Goal: Task Accomplishment & Management: Manage account settings

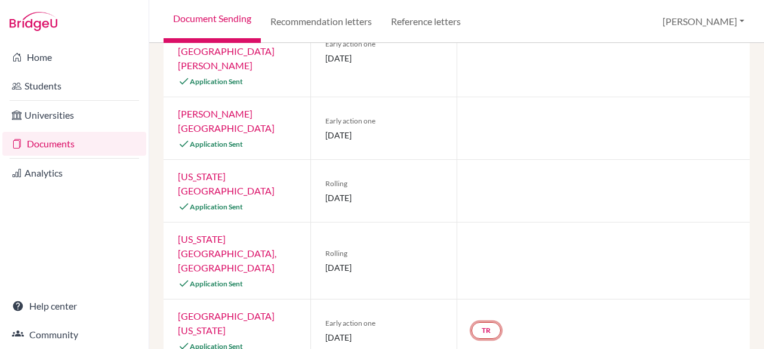
scroll to position [392, 0]
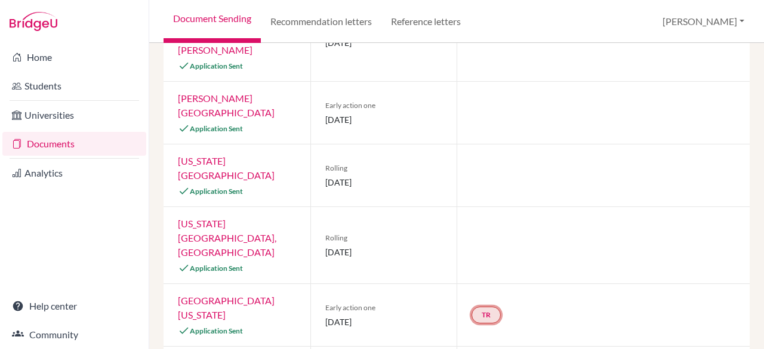
click at [480, 307] on link "TR" at bounding box center [486, 315] width 29 height 17
click at [474, 260] on h3 "Teacher recommendation" at bounding box center [485, 270] width 118 height 21
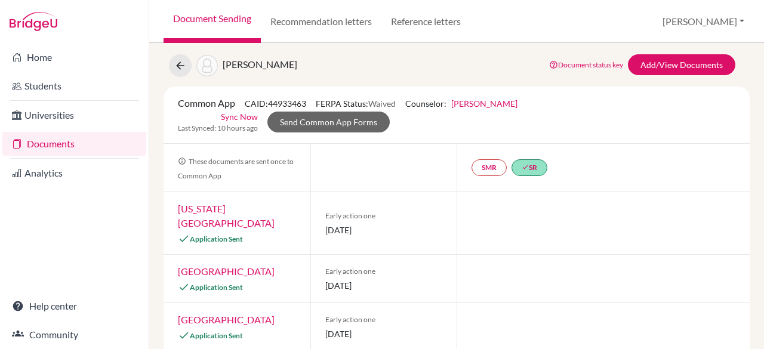
scroll to position [31, 0]
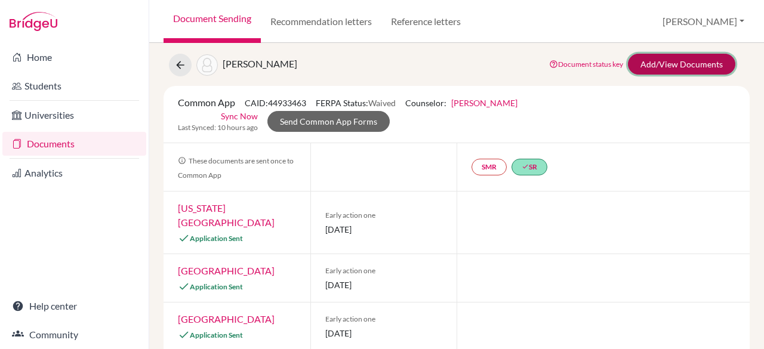
click at [685, 59] on link "Add/View Documents" at bounding box center [681, 64] width 107 height 21
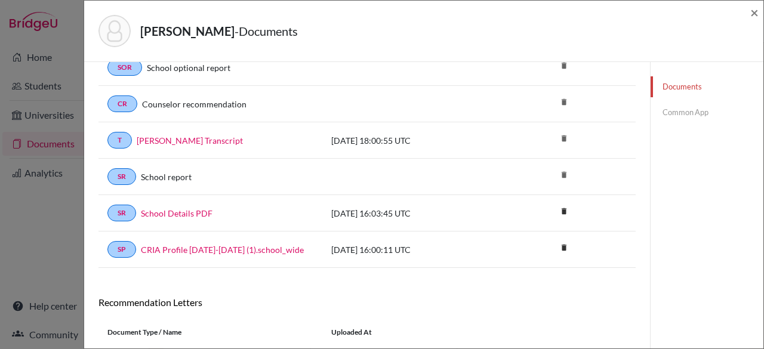
scroll to position [138, 0]
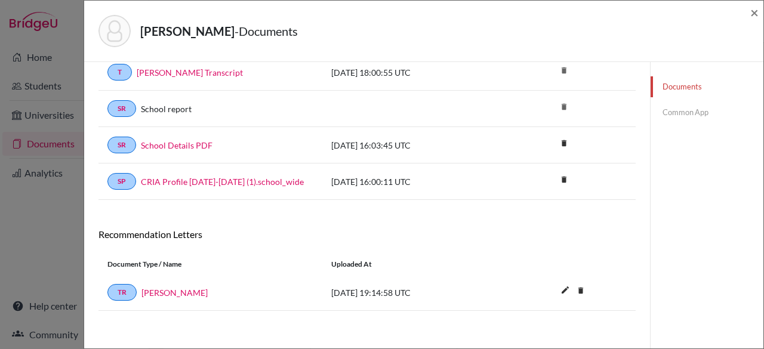
click at [684, 115] on link "Common App" at bounding box center [707, 112] width 113 height 21
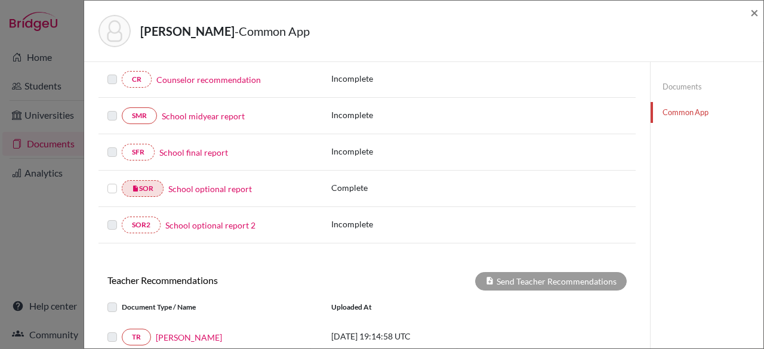
scroll to position [332, 0]
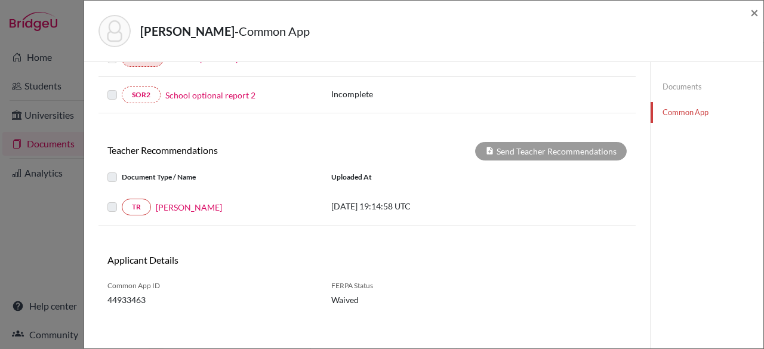
click at [122, 170] on label at bounding box center [122, 170] width 0 height 0
click at [122, 200] on label at bounding box center [122, 200] width 0 height 0
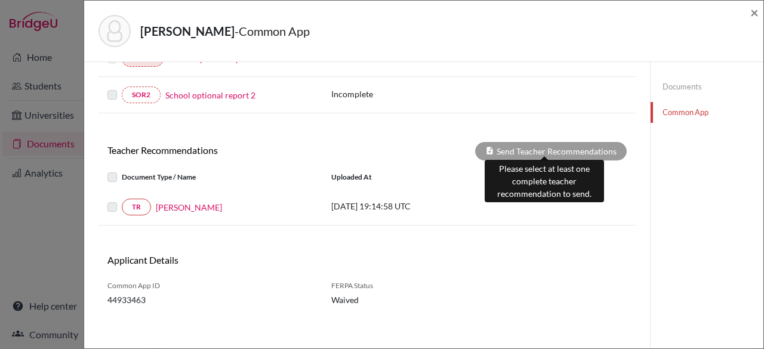
click at [557, 143] on div "Send Teacher Recommendations" at bounding box center [551, 151] width 152 height 19
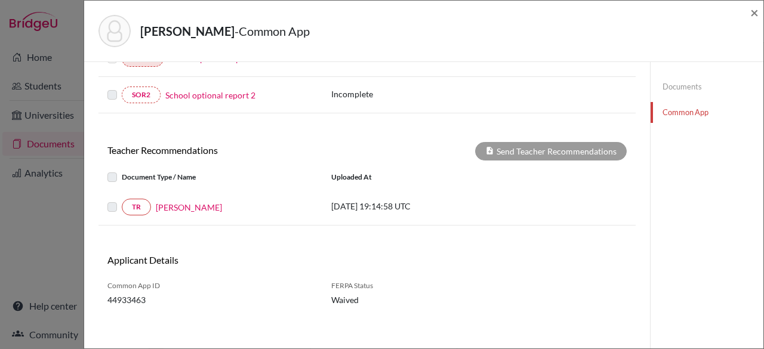
click at [187, 210] on div "TR Jasmine Wornstaff" at bounding box center [210, 207] width 206 height 17
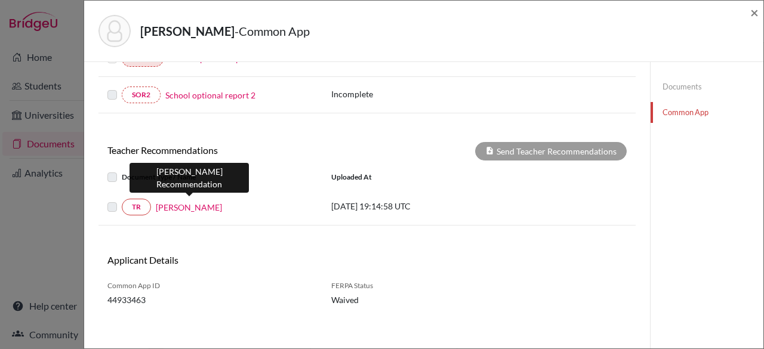
click at [186, 201] on link "Jasmine Wornstaff" at bounding box center [189, 207] width 66 height 13
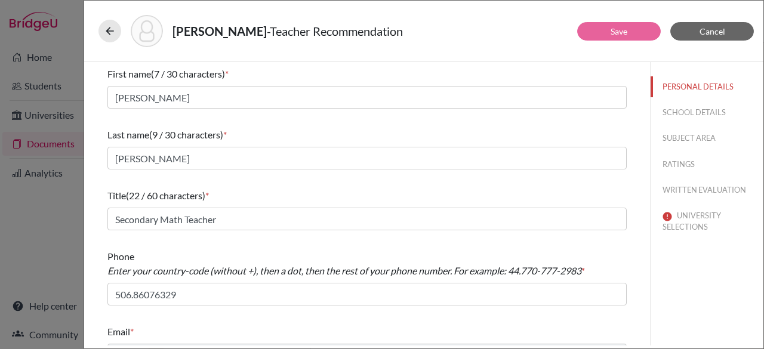
click at [664, 97] on div "PERSONAL DETAILS SCHOOL DETAILS SUBJECT AREA RATINGS WRITTEN EVALUATION UNIVERS…" at bounding box center [707, 154] width 113 height 185
click at [671, 116] on button "SCHOOL DETAILS" at bounding box center [707, 112] width 113 height 21
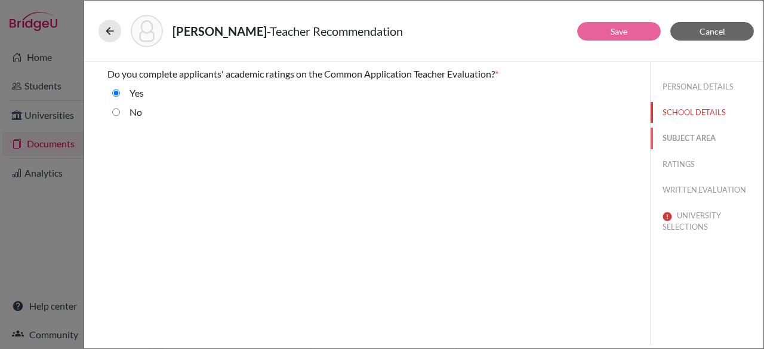
click at [682, 134] on button "SUBJECT AREA" at bounding box center [707, 138] width 113 height 21
select select "0"
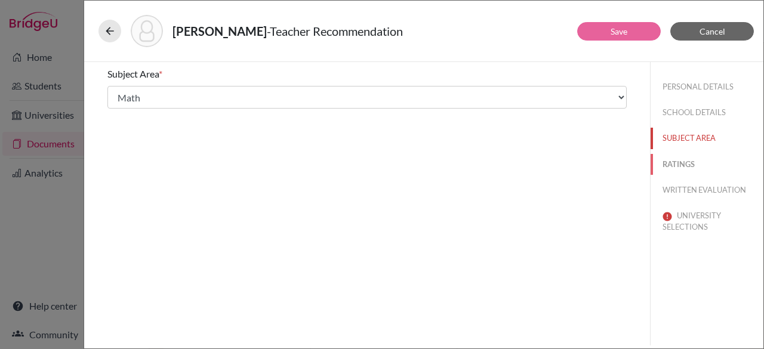
click at [687, 159] on button "RATINGS" at bounding box center [707, 164] width 113 height 21
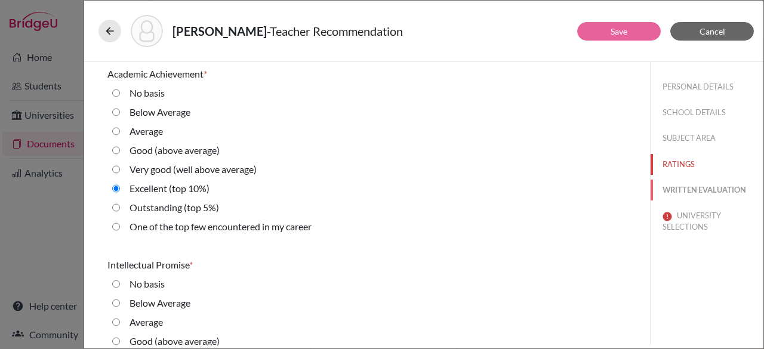
click at [702, 186] on button "WRITTEN EVALUATION" at bounding box center [707, 190] width 113 height 21
radio Average "true"
radio input "true"
radio average\) "true"
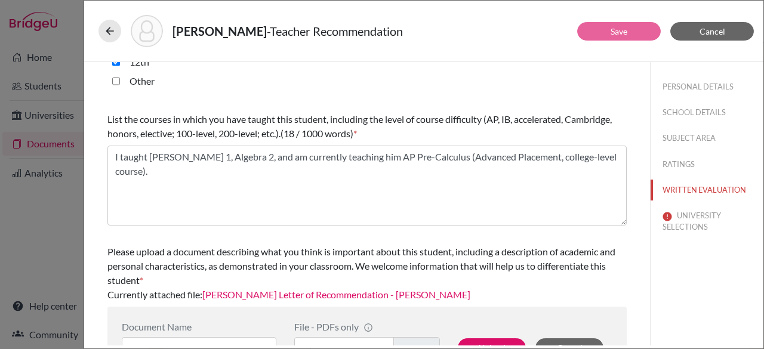
scroll to position [405, 0]
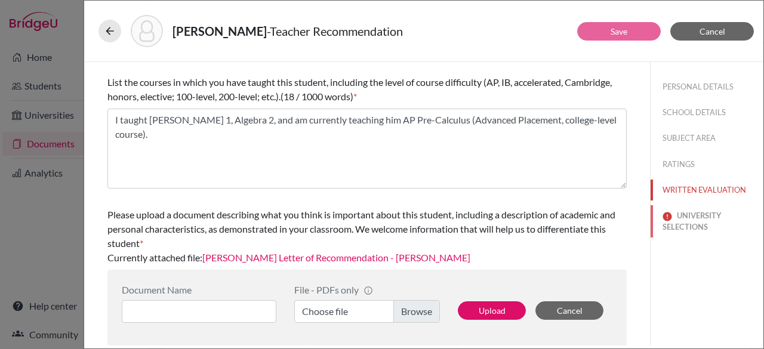
click at [685, 217] on button "UNIVERSITY SELECTIONS" at bounding box center [707, 221] width 113 height 32
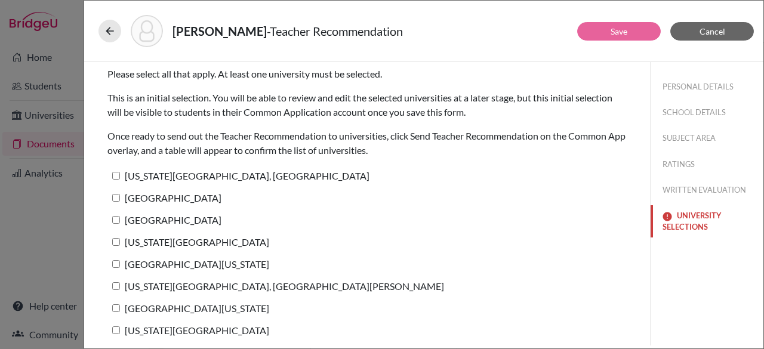
scroll to position [25, 0]
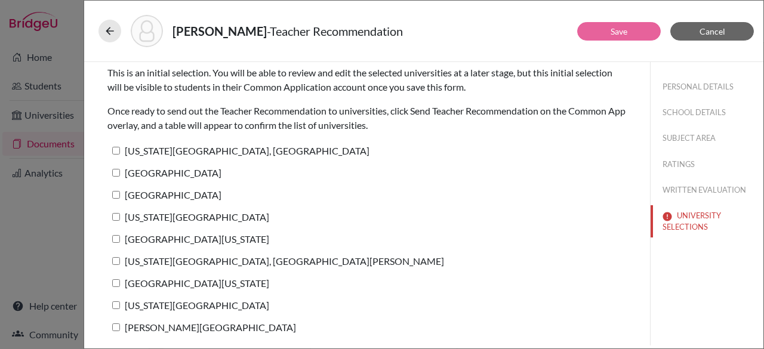
click at [117, 150] on input "Pennsylvania State University, University Park" at bounding box center [116, 151] width 8 height 8
checkbox input "true"
click at [117, 171] on input "Auburn University" at bounding box center [116, 173] width 8 height 8
checkbox input "true"
click at [115, 195] on input "Clemson University" at bounding box center [116, 195] width 8 height 8
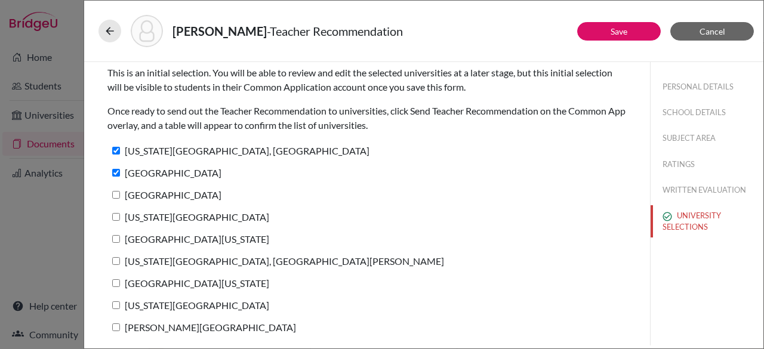
checkbox input "true"
click at [117, 218] on input "North Carolina State University" at bounding box center [116, 217] width 8 height 8
checkbox input "true"
click at [116, 241] on input "University of South Carolina" at bounding box center [116, 239] width 8 height 8
checkbox input "true"
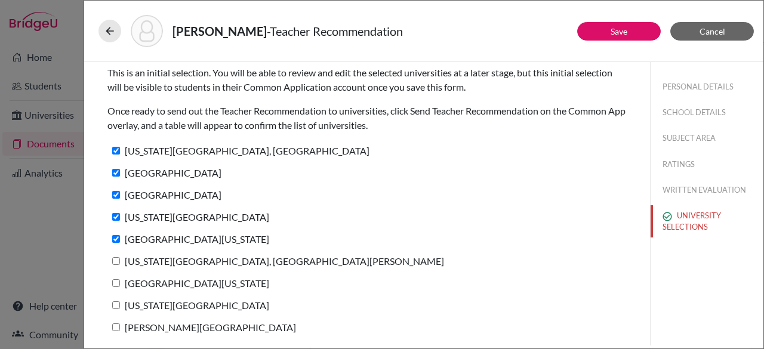
click at [115, 258] on input "Colorado State University, Fort Collins" at bounding box center [116, 261] width 8 height 8
checkbox input "true"
click at [115, 282] on input "University of Colorado Boulder" at bounding box center [116, 283] width 8 height 8
checkbox input "true"
click at [117, 306] on input "Louisiana State University" at bounding box center [116, 305] width 8 height 8
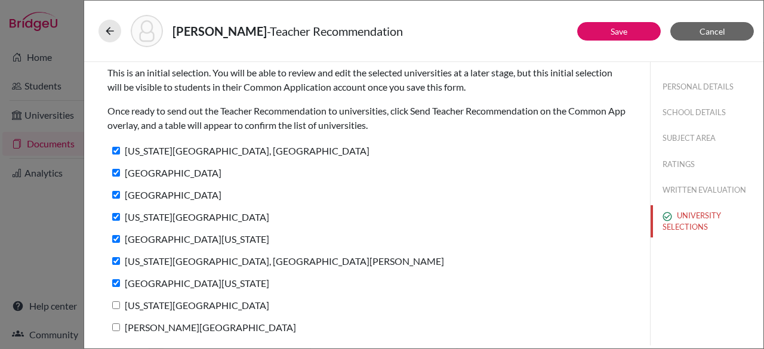
checkbox input "true"
click at [118, 328] on input "James Madison University" at bounding box center [116, 328] width 8 height 8
checkbox input "true"
drag, startPoint x: 764, startPoint y: 254, endPoint x: 759, endPoint y: 279, distance: 25.5
click at [759, 279] on div "Grubba, Charles - Teacher Recommendation Save Cancel Please select all that app…" at bounding box center [424, 174] width 681 height 349
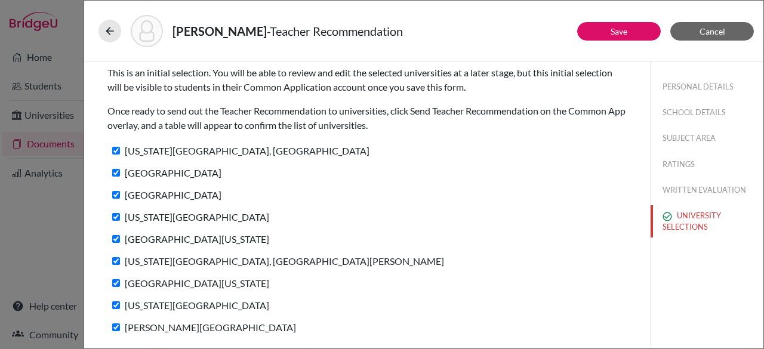
scroll to position [0, 0]
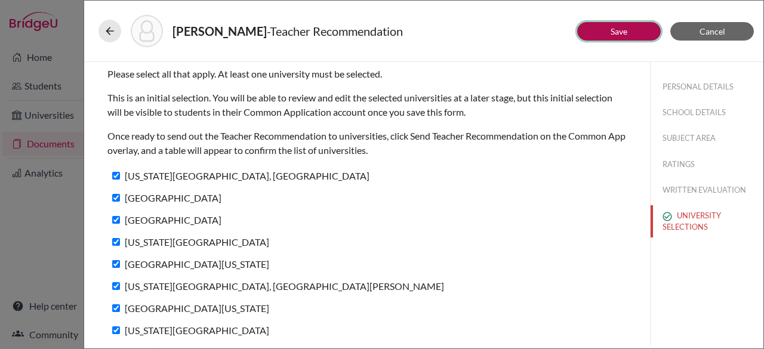
click at [616, 26] on link "Save" at bounding box center [619, 31] width 17 height 10
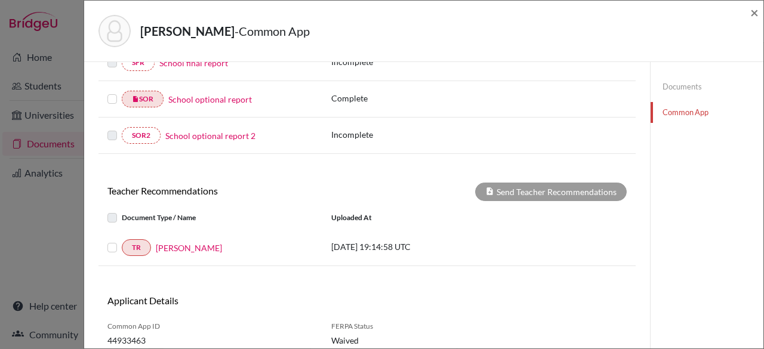
scroll to position [332, 0]
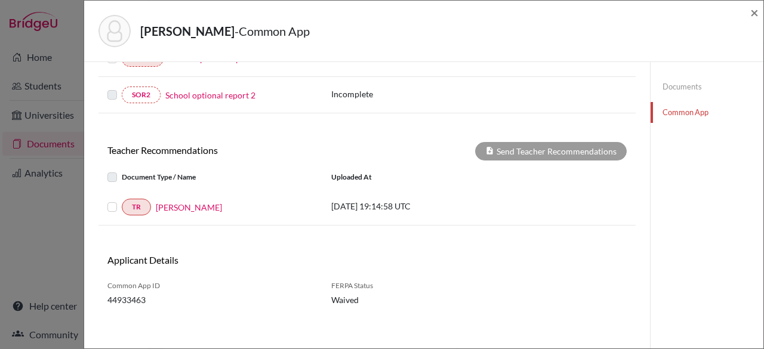
click at [122, 200] on label at bounding box center [122, 200] width 0 height 0
click at [0, 0] on input "checkbox" at bounding box center [0, 0] width 0 height 0
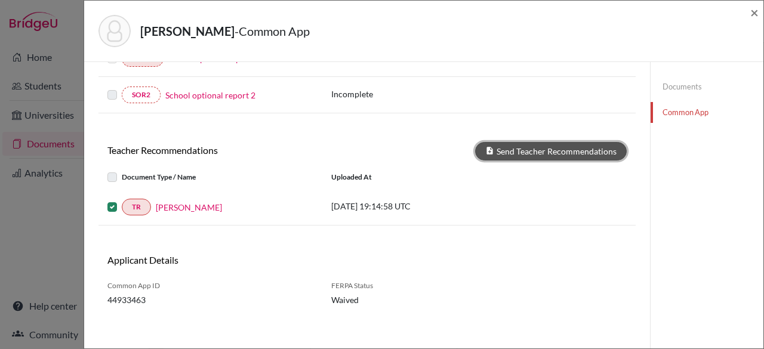
click at [551, 145] on button "Send Teacher Recommendations" at bounding box center [551, 151] width 152 height 19
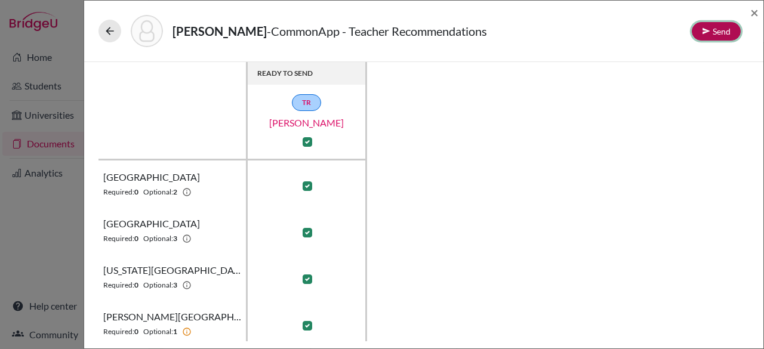
click at [715, 29] on button "Send" at bounding box center [716, 31] width 49 height 19
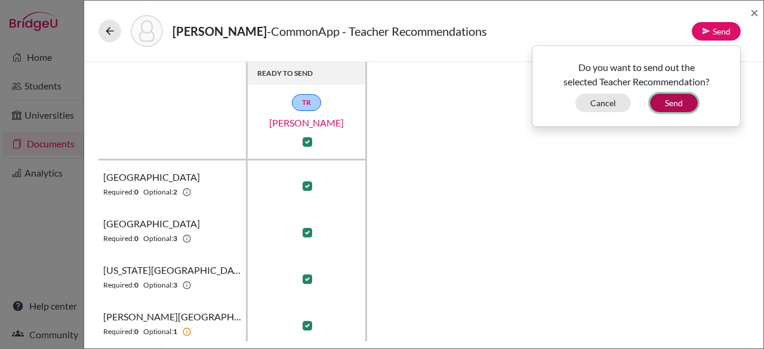
click at [675, 98] on button "Send" at bounding box center [674, 103] width 48 height 19
checkbox input "false"
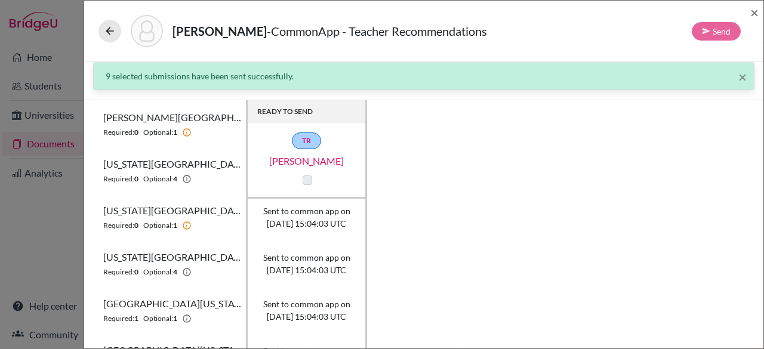
scroll to position [30, 0]
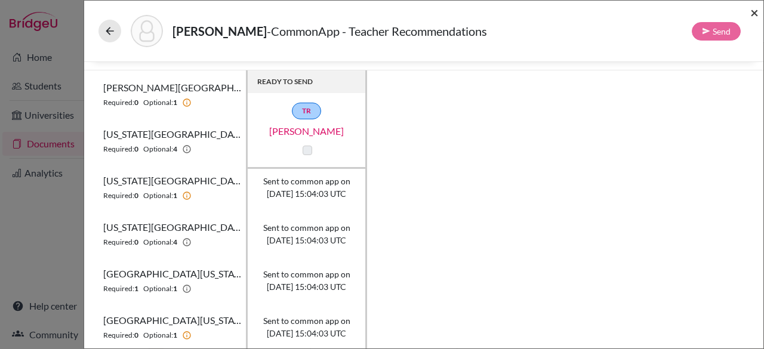
click at [756, 13] on span "×" at bounding box center [754, 12] width 8 height 17
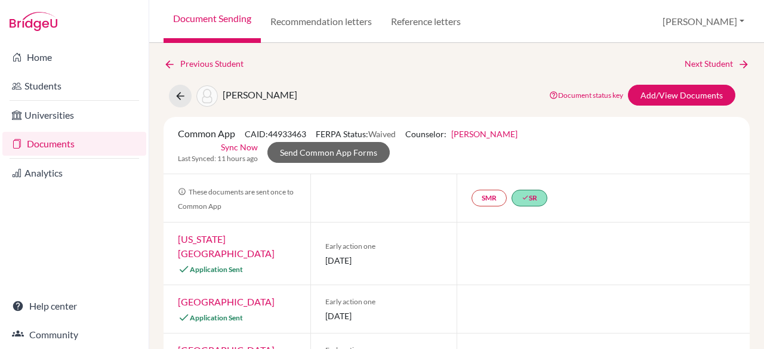
click at [66, 140] on link "Documents" at bounding box center [74, 144] width 144 height 24
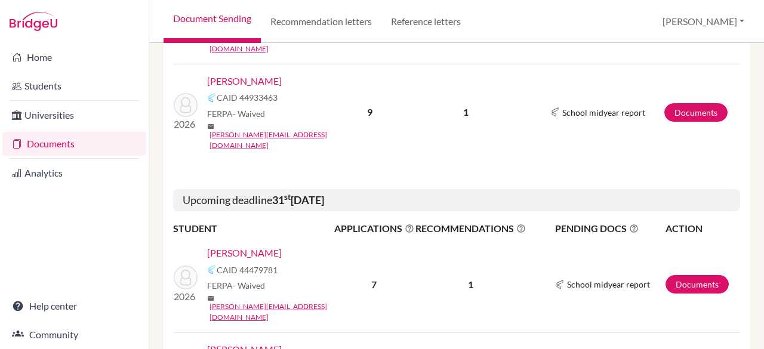
scroll to position [367, 0]
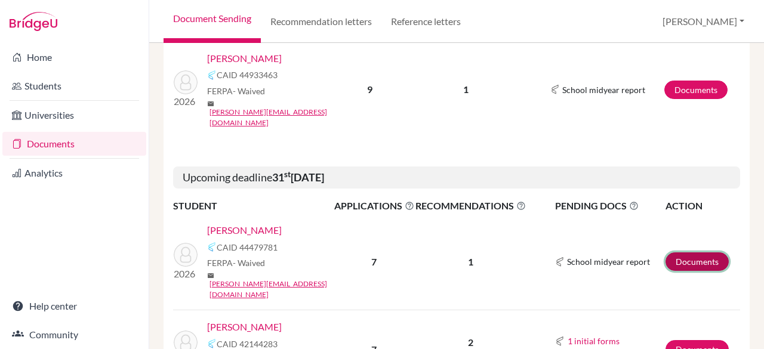
click at [697, 253] on link "Documents" at bounding box center [697, 262] width 63 height 19
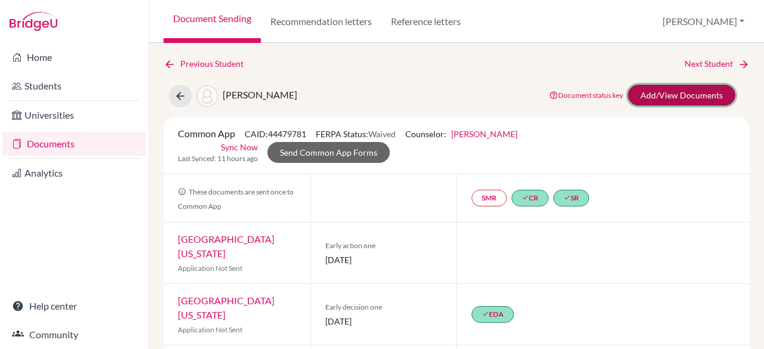
click at [667, 92] on link "Add/View Documents" at bounding box center [681, 95] width 107 height 21
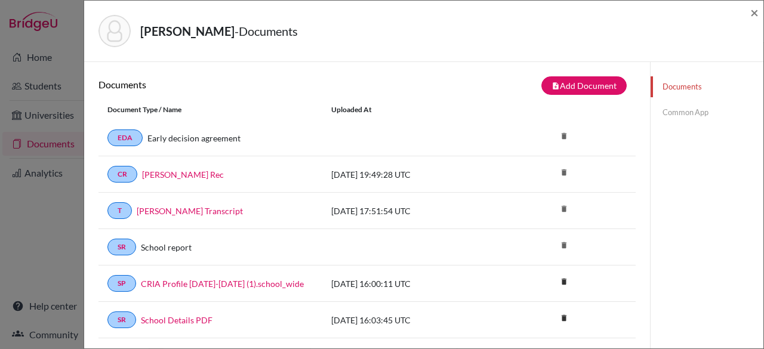
scroll to position [138, 0]
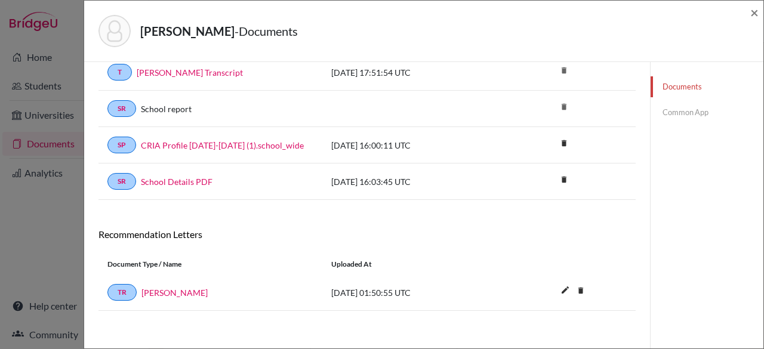
click at [675, 108] on link "Common App" at bounding box center [707, 112] width 113 height 21
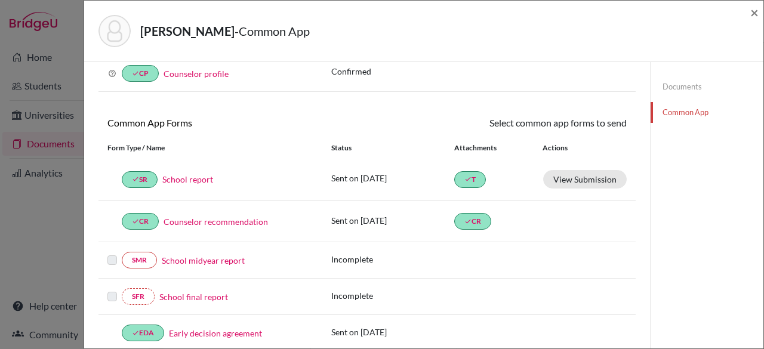
scroll to position [138, 0]
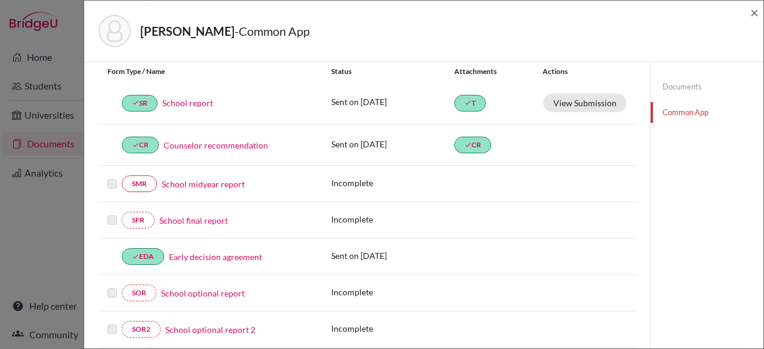
drag, startPoint x: 764, startPoint y: 159, endPoint x: 762, endPoint y: 254, distance: 94.3
click at [762, 254] on div "Borio, Ornella - Common App × × REQUIRED INFORMATION Document Type / Name Statu…" at bounding box center [424, 174] width 681 height 349
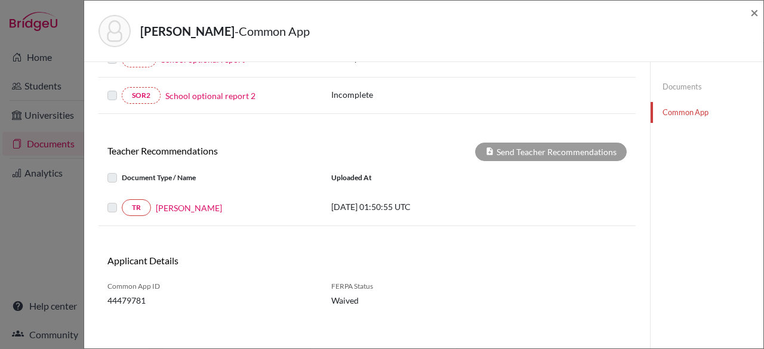
click at [122, 201] on label at bounding box center [122, 201] width 0 height 0
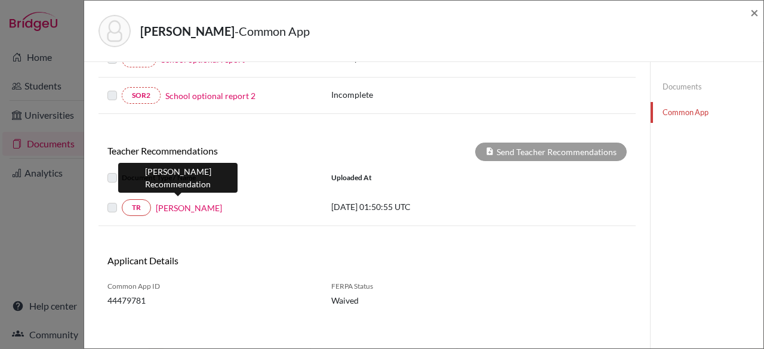
click at [187, 204] on link "Goran Yabar" at bounding box center [189, 208] width 66 height 13
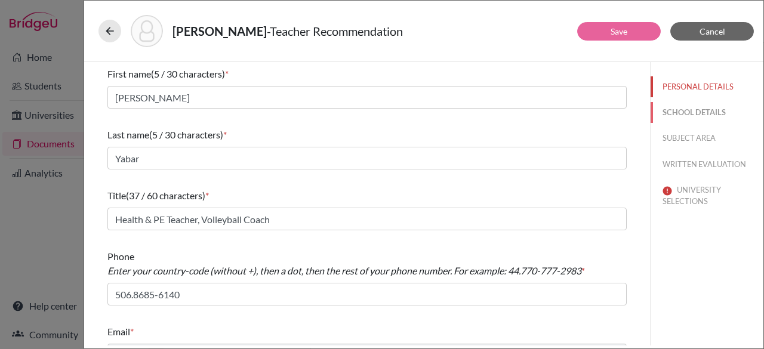
click at [686, 112] on button "SCHOOL DETAILS" at bounding box center [707, 112] width 113 height 21
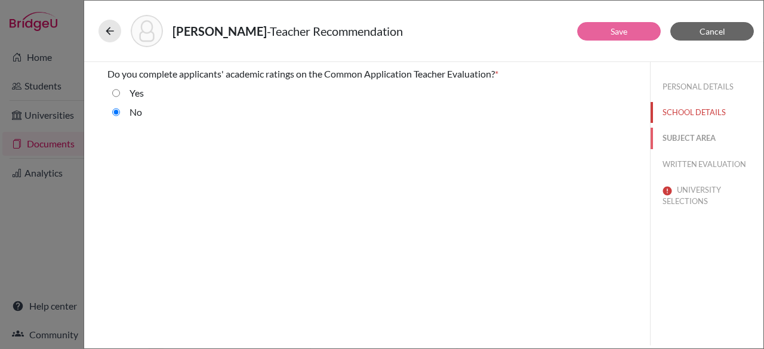
click at [689, 143] on button "SUBJECT AREA" at bounding box center [707, 138] width 113 height 21
select select "5"
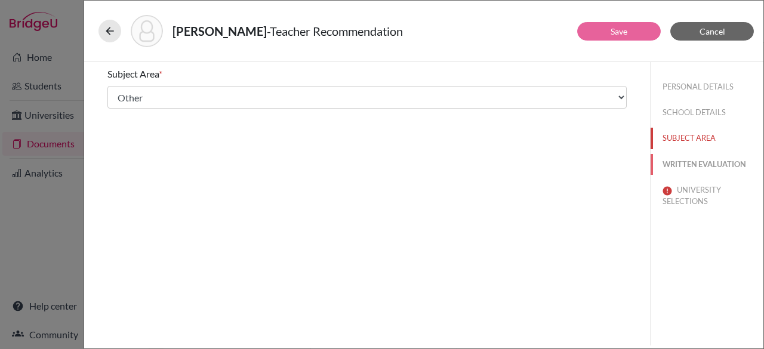
click at [691, 160] on button "WRITTEN EVALUATION" at bounding box center [707, 164] width 113 height 21
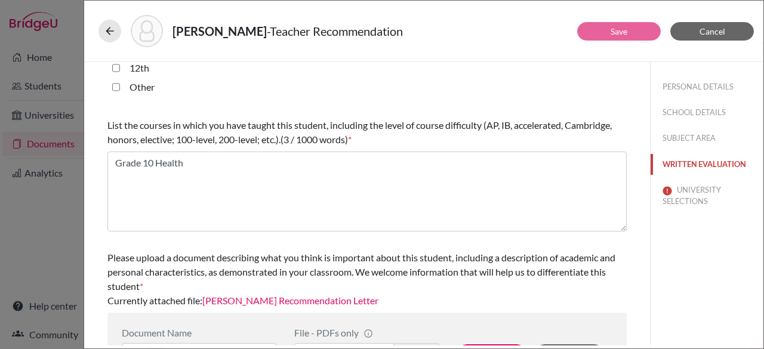
scroll to position [405, 0]
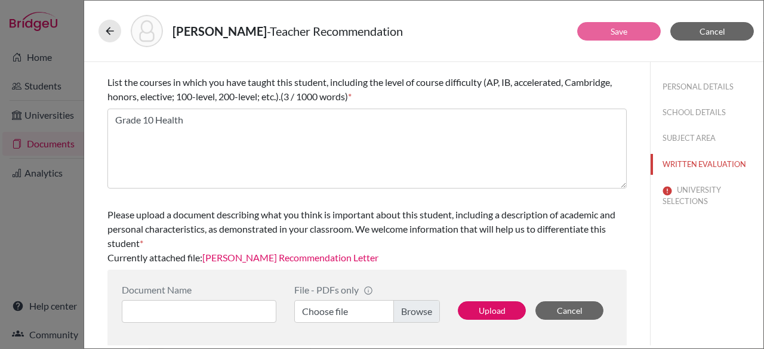
click at [260, 255] on link "Ornella Borio Recommendation Letter" at bounding box center [290, 257] width 176 height 11
click at [683, 196] on button "UNIVERSITY SELECTIONS" at bounding box center [707, 196] width 113 height 32
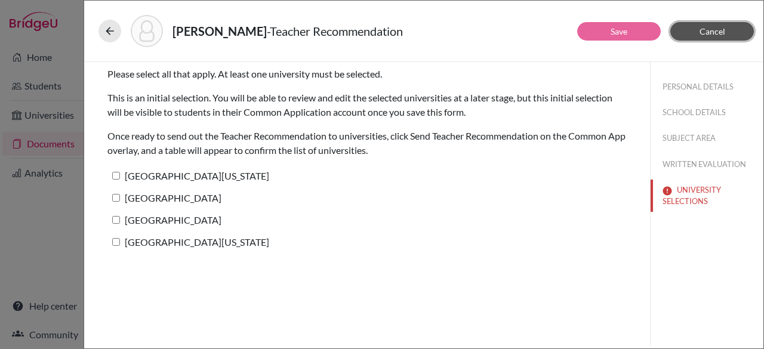
click at [706, 33] on span "Cancel" at bounding box center [713, 31] width 26 height 10
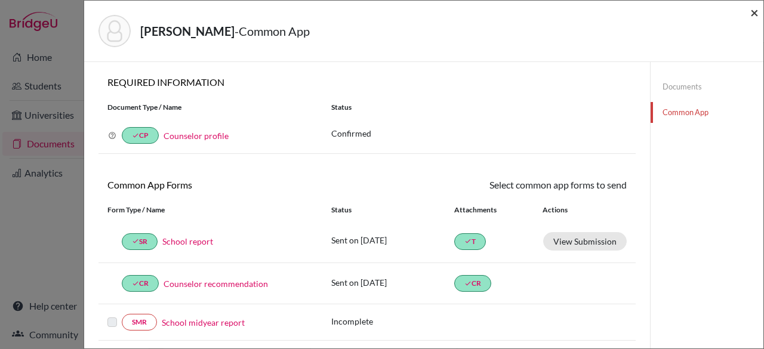
click at [755, 13] on span "×" at bounding box center [754, 12] width 8 height 17
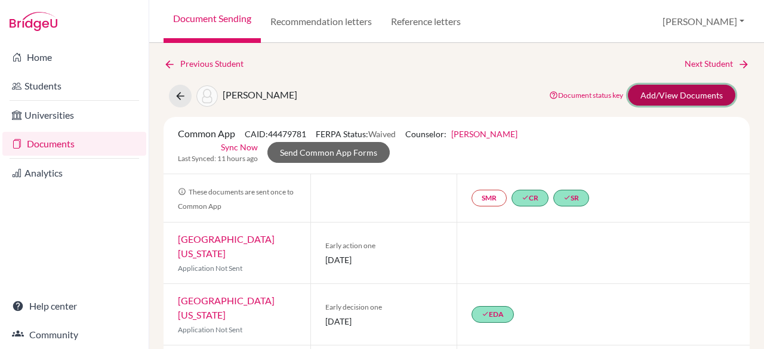
click at [657, 94] on link "Add/View Documents" at bounding box center [681, 95] width 107 height 21
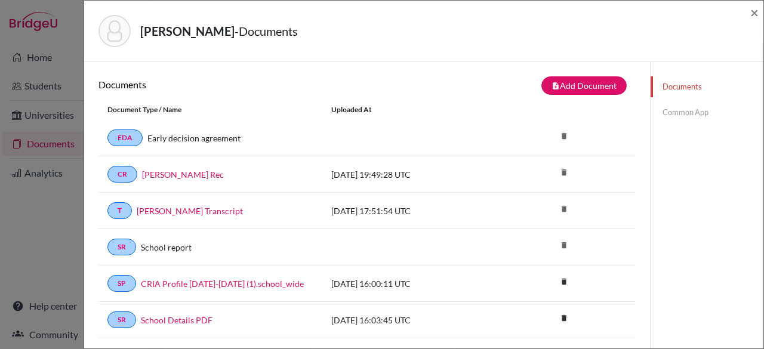
click at [673, 113] on link "Common App" at bounding box center [707, 112] width 113 height 21
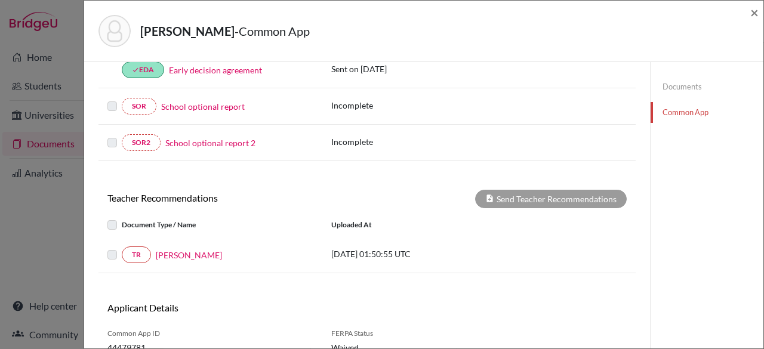
scroll to position [327, 0]
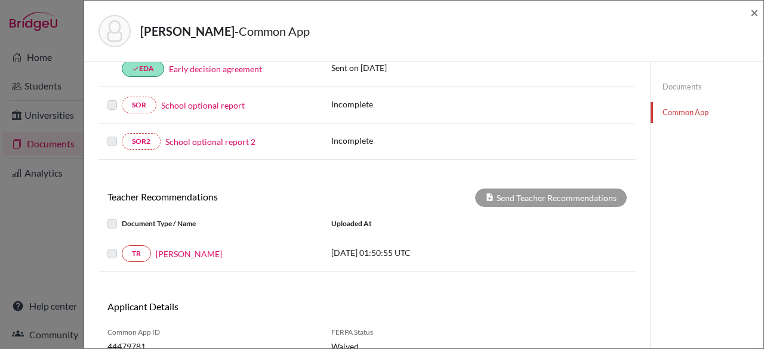
click at [122, 217] on label at bounding box center [122, 217] width 0 height 0
click at [122, 247] on label at bounding box center [122, 247] width 0 height 0
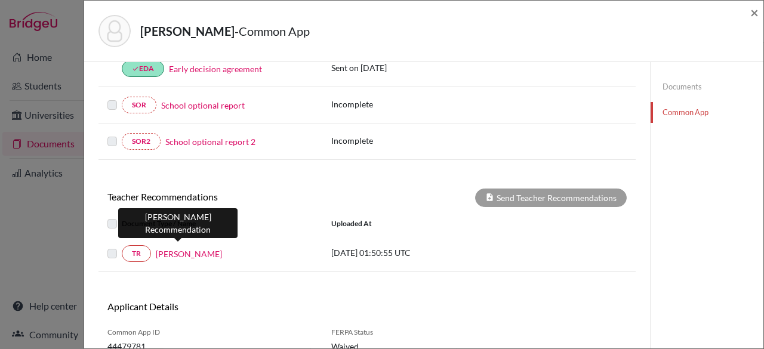
click at [183, 249] on link "Goran Yabar" at bounding box center [189, 254] width 66 height 13
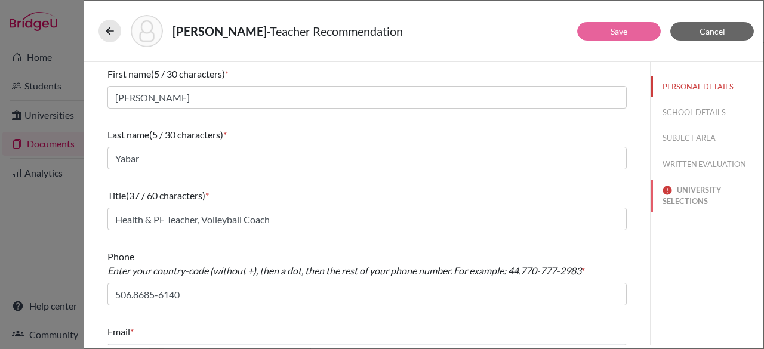
click at [688, 193] on button "UNIVERSITY SELECTIONS" at bounding box center [707, 196] width 113 height 32
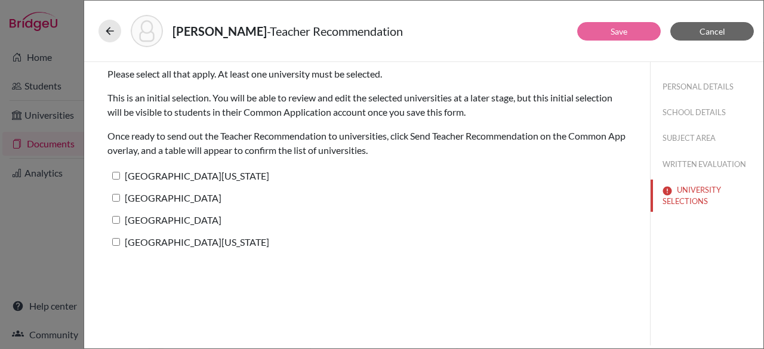
click at [115, 172] on input "University of Southern California" at bounding box center [116, 176] width 8 height 8
checkbox input "true"
click at [116, 194] on input "[GEOGRAPHIC_DATA]" at bounding box center [116, 198] width 8 height 8
checkbox input "true"
click at [112, 218] on input "University of San Diego" at bounding box center [116, 220] width 8 height 8
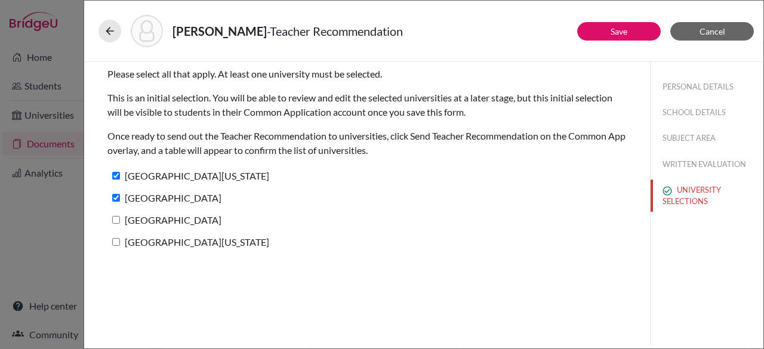
checkbox input "true"
click at [117, 242] on input "University of Arizona" at bounding box center [116, 242] width 8 height 8
checkbox input "true"
click at [580, 30] on button "Save" at bounding box center [619, 31] width 84 height 19
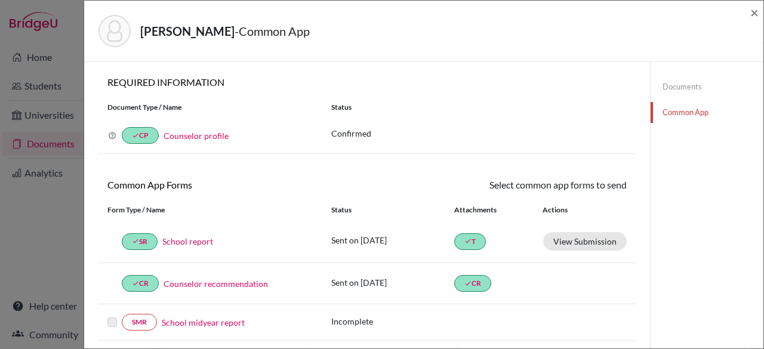
scroll to position [372, 0]
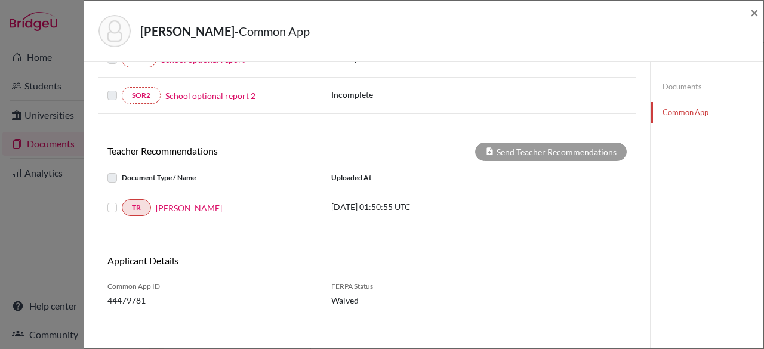
click at [122, 201] on label at bounding box center [122, 201] width 0 height 0
click at [0, 0] on input "checkbox" at bounding box center [0, 0] width 0 height 0
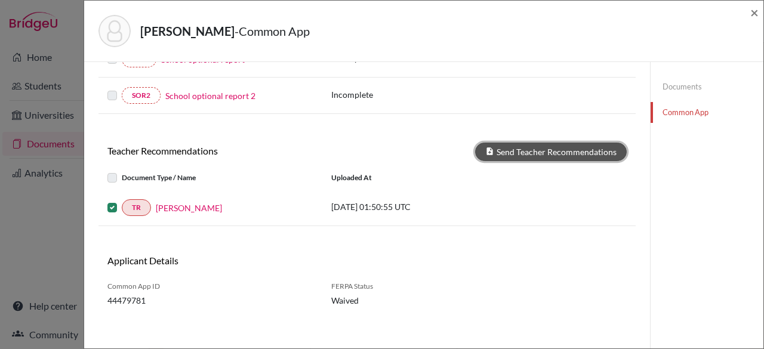
click at [534, 143] on button "Send Teacher Recommendations" at bounding box center [551, 152] width 152 height 19
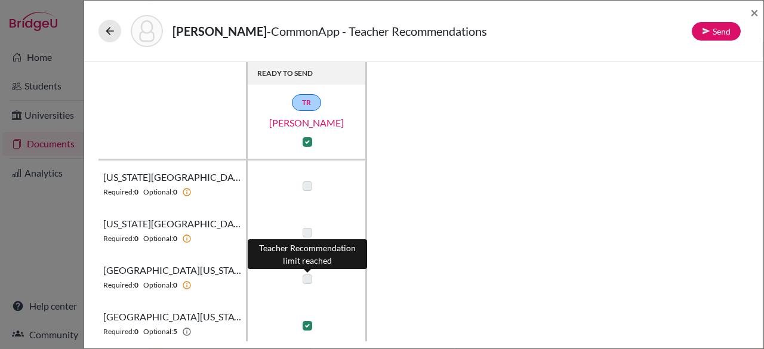
click at [306, 277] on label at bounding box center [308, 280] width 10 height 10
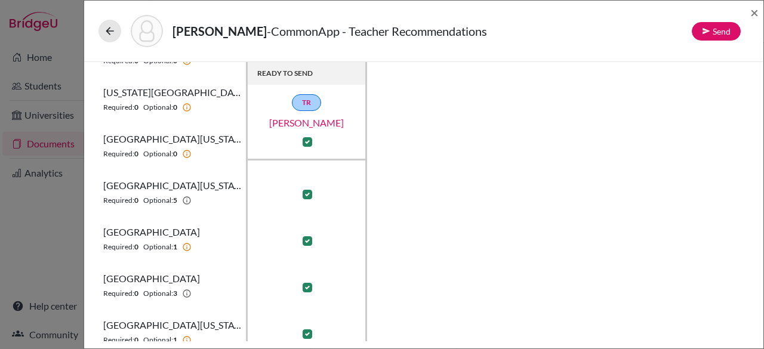
scroll to position [144, 0]
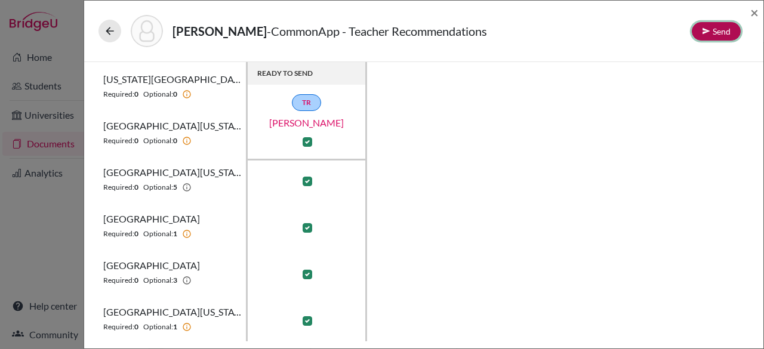
click at [724, 32] on button "Send" at bounding box center [716, 31] width 49 height 19
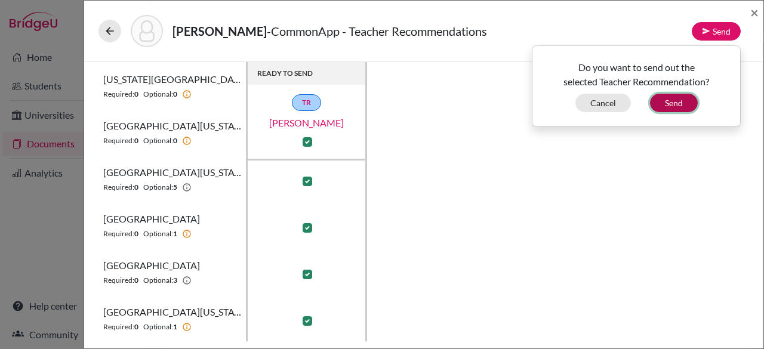
click at [686, 100] on button "Send" at bounding box center [674, 103] width 48 height 19
checkbox input "false"
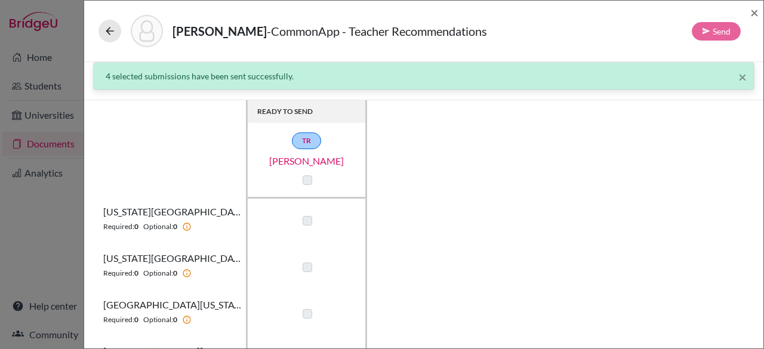
scroll to position [0, 0]
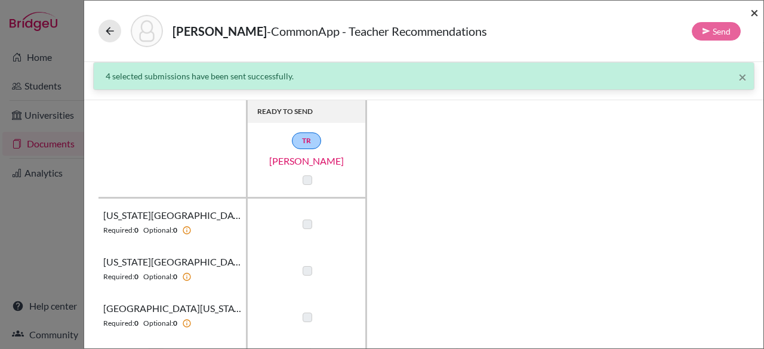
click at [755, 11] on span "×" at bounding box center [754, 12] width 8 height 17
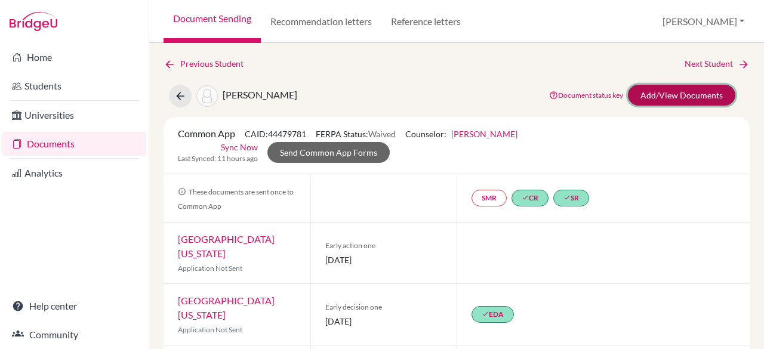
click at [687, 94] on link "Add/View Documents" at bounding box center [681, 95] width 107 height 21
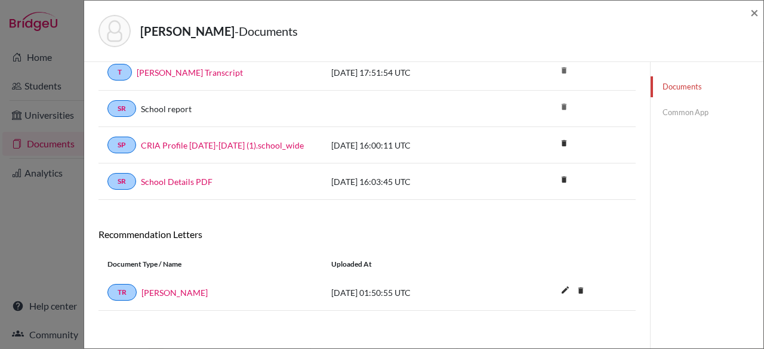
scroll to position [18, 0]
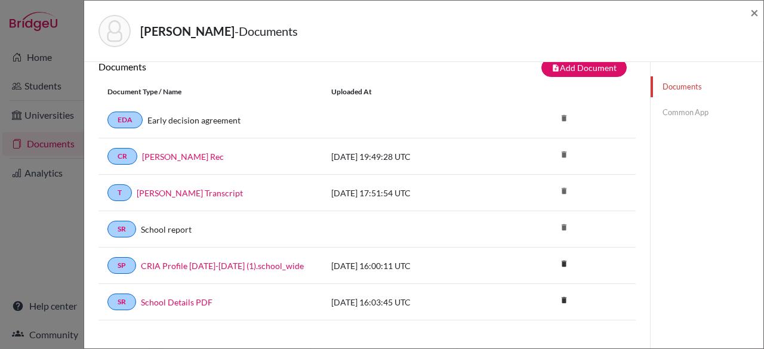
click at [688, 116] on link "Common App" at bounding box center [707, 112] width 113 height 21
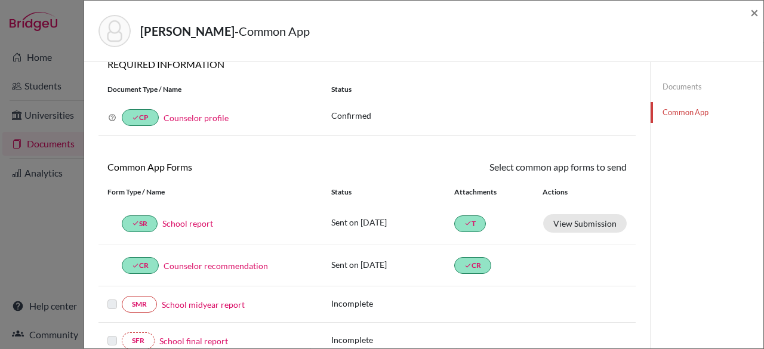
scroll to position [372, 0]
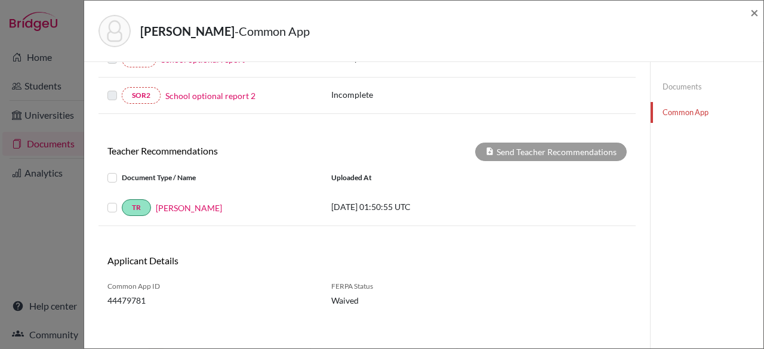
click at [122, 201] on label at bounding box center [122, 201] width 0 height 0
click at [0, 0] on input "checkbox" at bounding box center [0, 0] width 0 height 0
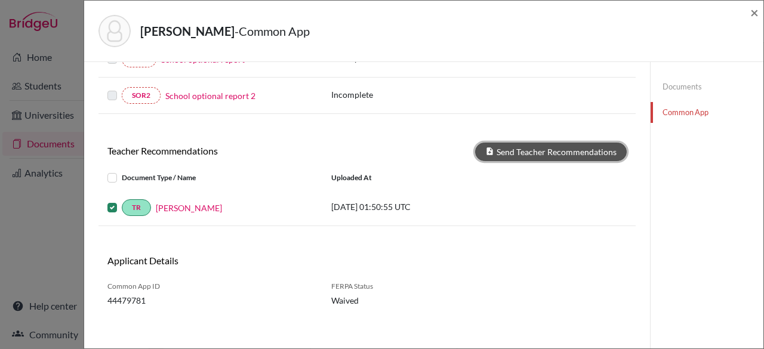
click at [504, 143] on button "Send Teacher Recommendations" at bounding box center [551, 152] width 152 height 19
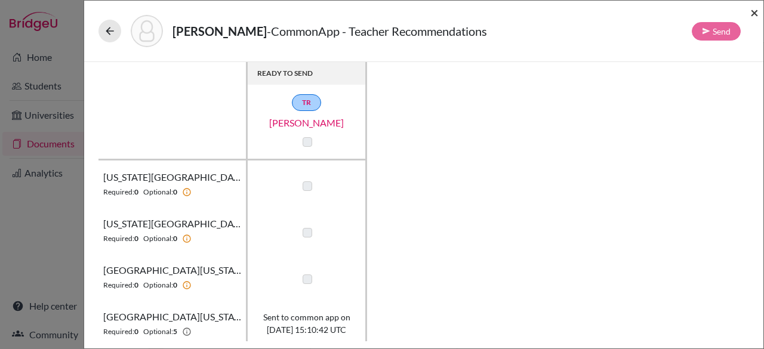
click at [756, 10] on span "×" at bounding box center [754, 12] width 8 height 17
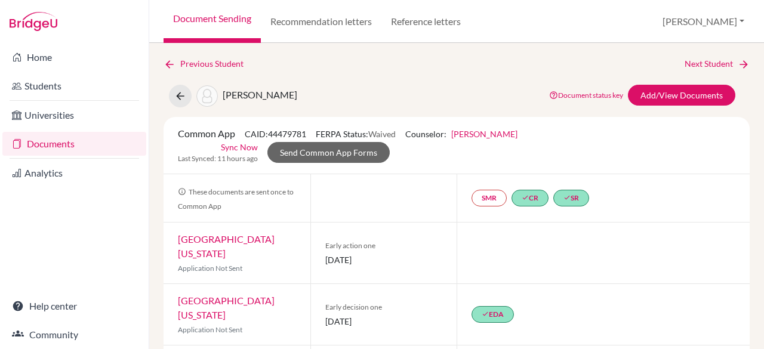
click at [77, 146] on link "Documents" at bounding box center [74, 144] width 144 height 24
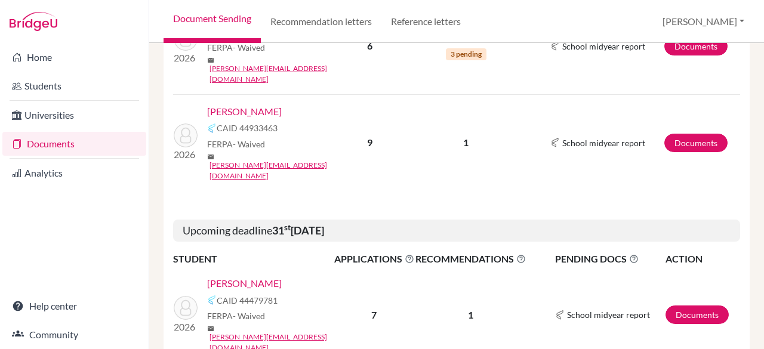
scroll to position [322, 0]
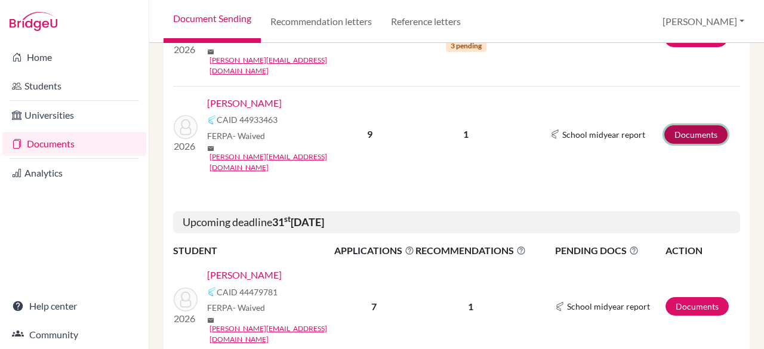
click at [672, 125] on link "Documents" at bounding box center [695, 134] width 63 height 19
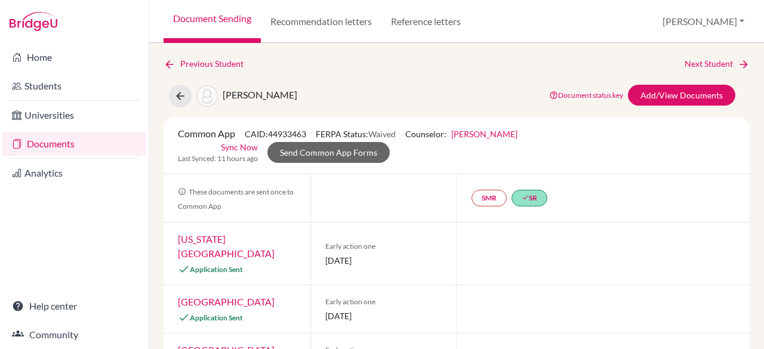
click at [87, 147] on link "Documents" at bounding box center [74, 144] width 144 height 24
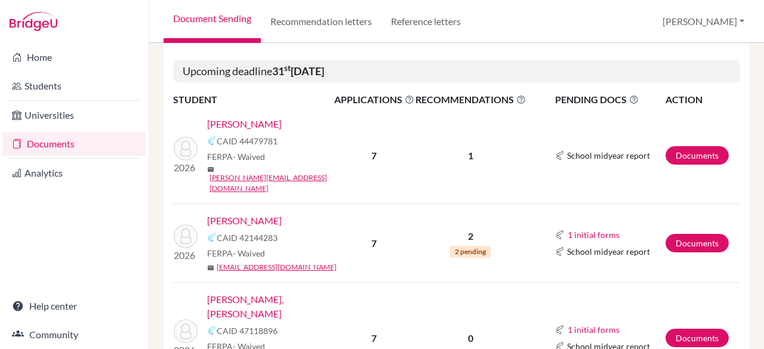
scroll to position [475, 0]
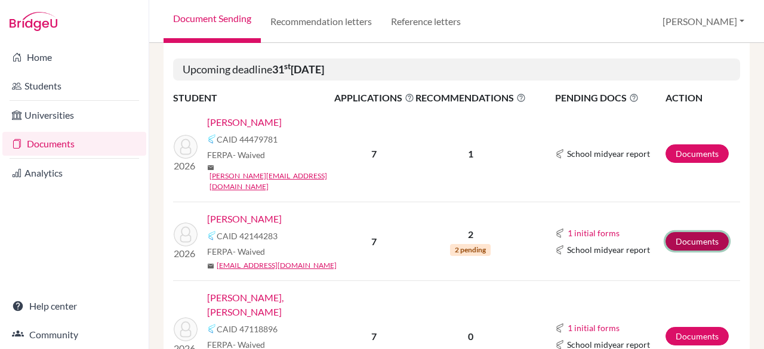
click at [700, 232] on link "Documents" at bounding box center [697, 241] width 63 height 19
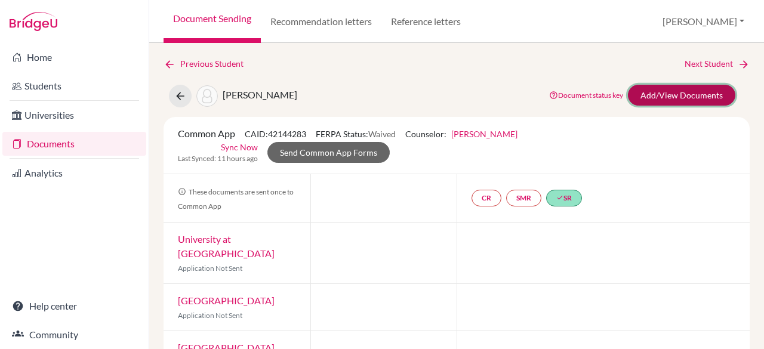
click at [669, 94] on link "Add/View Documents" at bounding box center [681, 95] width 107 height 21
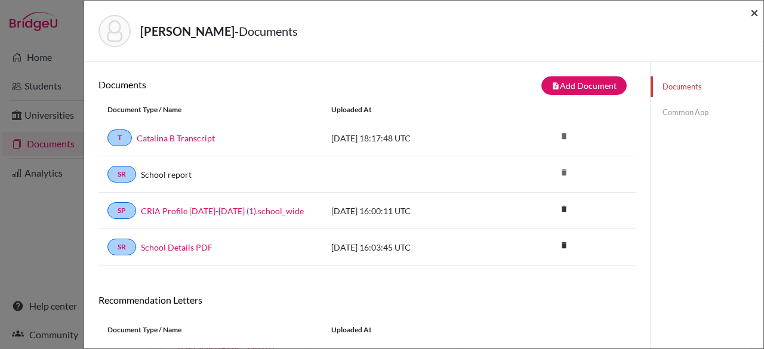
click at [753, 9] on span "×" at bounding box center [754, 12] width 8 height 17
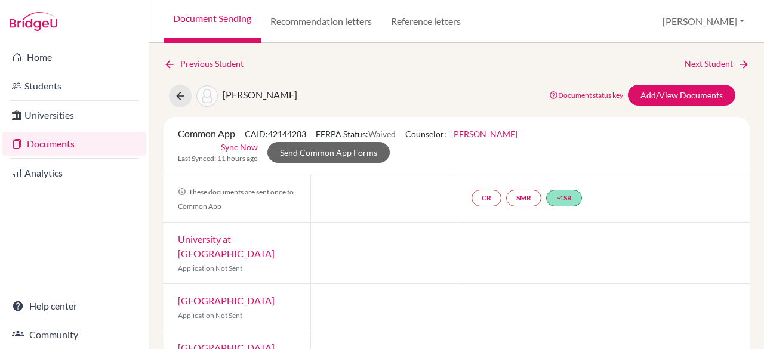
click at [44, 144] on link "Documents" at bounding box center [74, 144] width 144 height 24
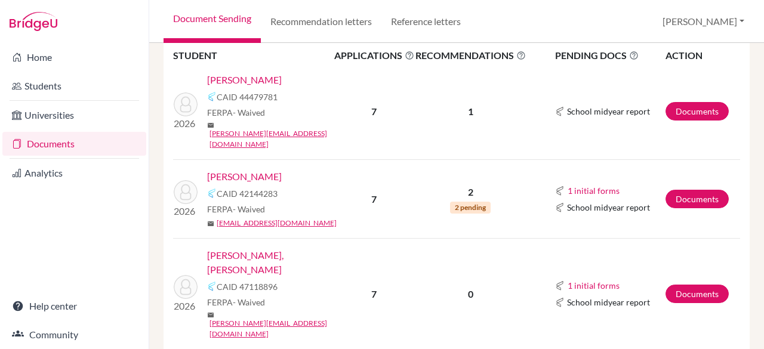
scroll to position [527, 0]
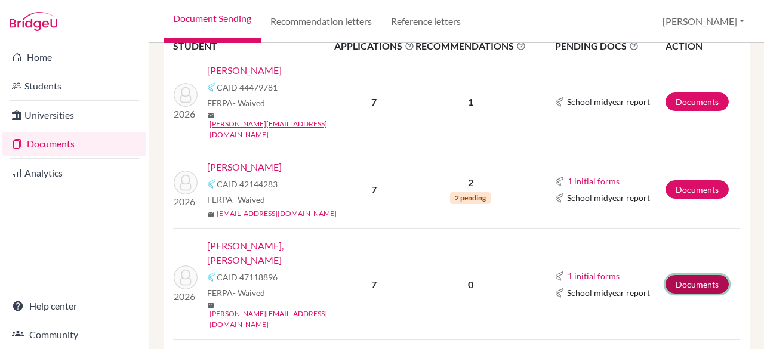
click at [674, 275] on link "Documents" at bounding box center [697, 284] width 63 height 19
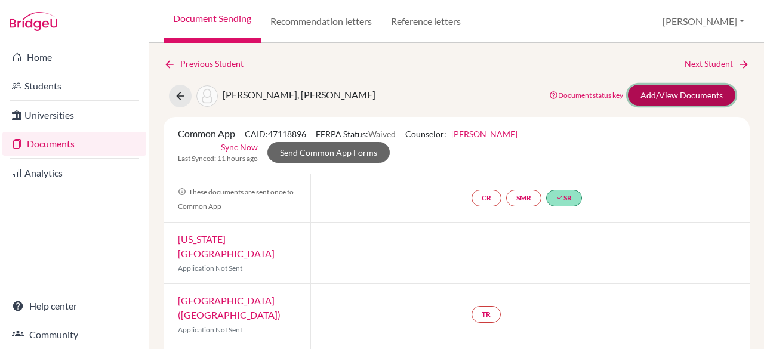
click at [638, 88] on link "Add/View Documents" at bounding box center [681, 95] width 107 height 21
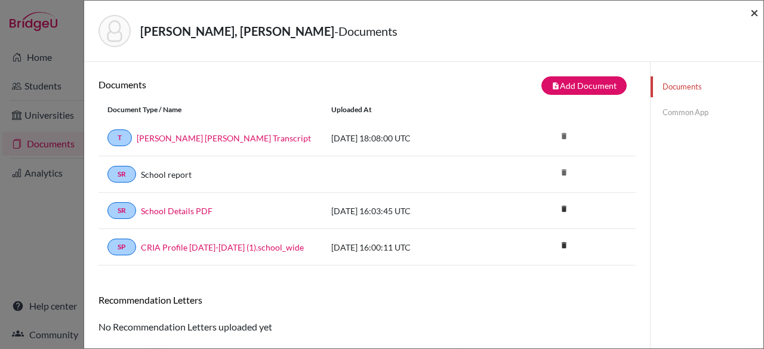
click at [752, 14] on span "×" at bounding box center [754, 12] width 8 height 17
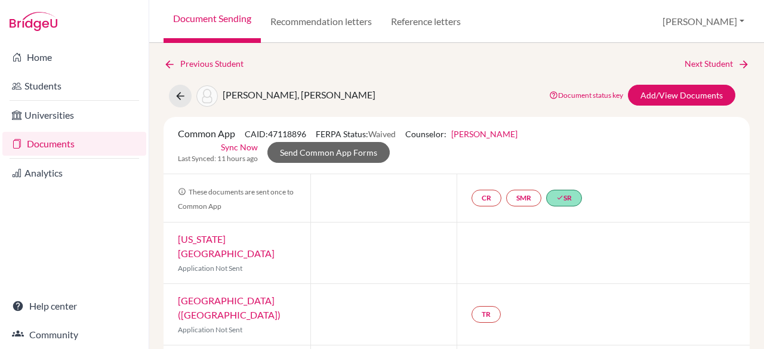
click at [105, 137] on link "Documents" at bounding box center [74, 144] width 144 height 24
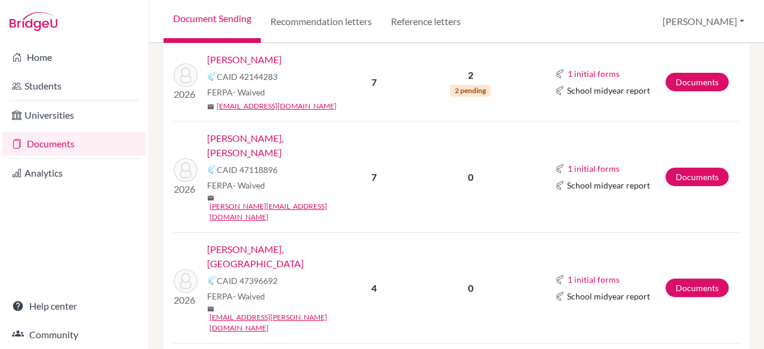
scroll to position [642, 0]
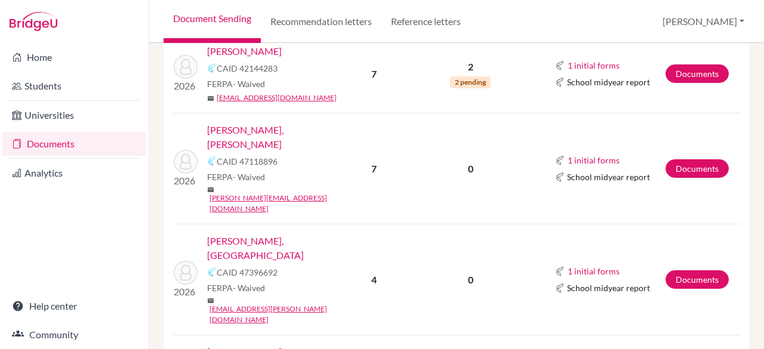
click at [238, 234] on link "[PERSON_NAME], [GEOGRAPHIC_DATA]" at bounding box center [274, 248] width 135 height 29
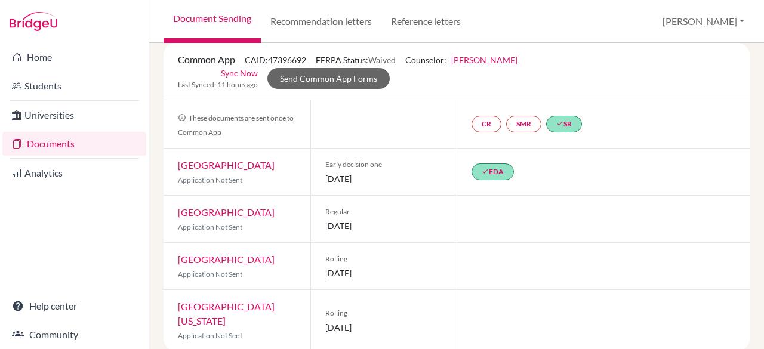
scroll to position [56, 0]
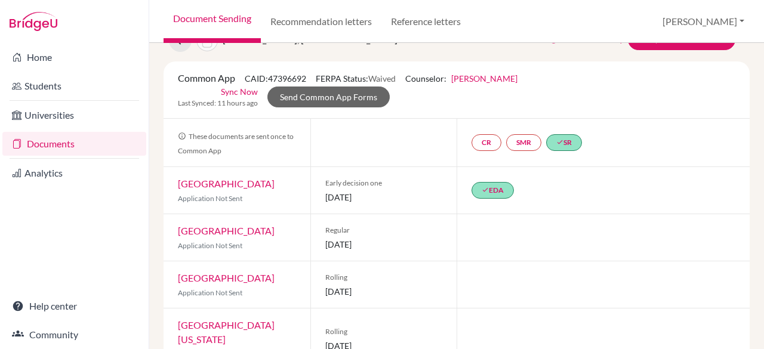
click at [69, 147] on link "Documents" at bounding box center [74, 144] width 144 height 24
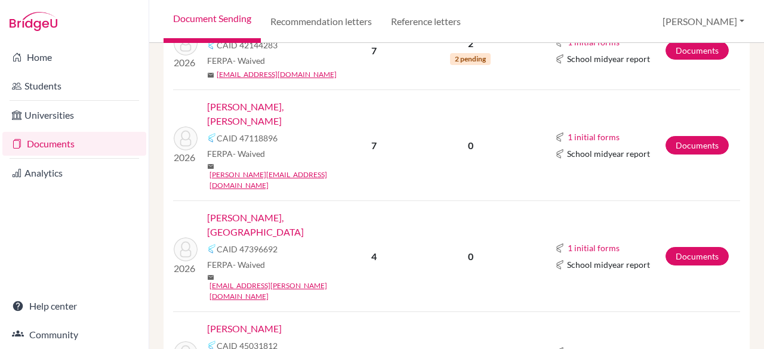
scroll to position [689, 0]
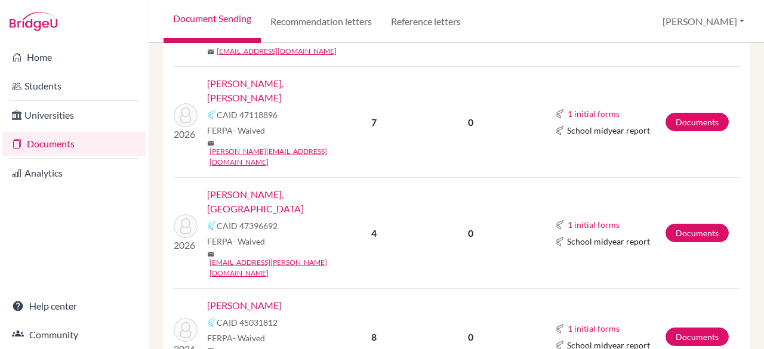
click at [243, 298] on link "[PERSON_NAME]" at bounding box center [244, 305] width 75 height 14
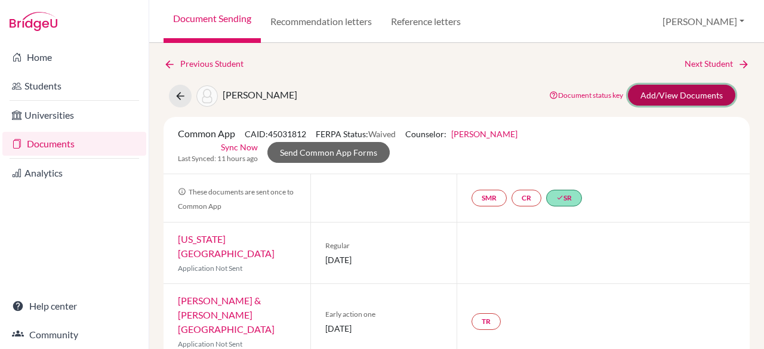
click at [673, 94] on link "Add/View Documents" at bounding box center [681, 95] width 107 height 21
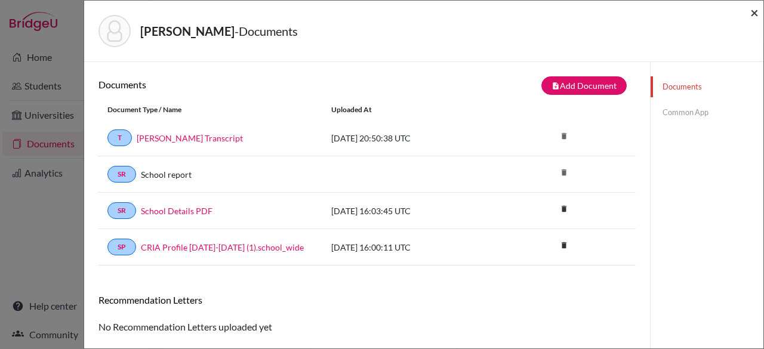
click at [752, 12] on span "×" at bounding box center [754, 12] width 8 height 17
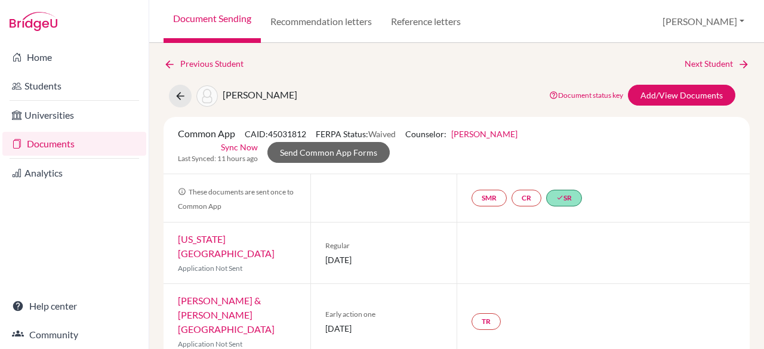
click at [82, 141] on link "Documents" at bounding box center [74, 144] width 144 height 24
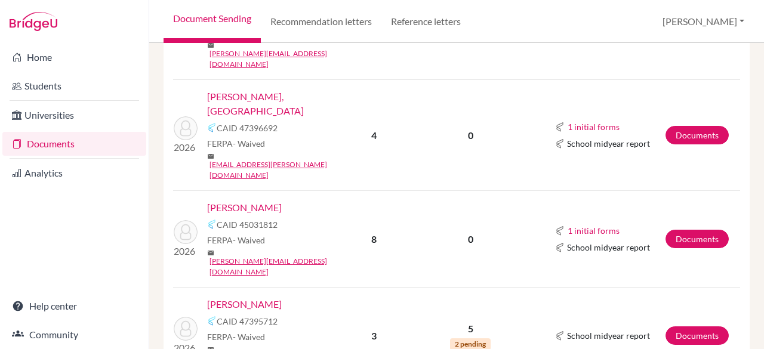
scroll to position [805, 0]
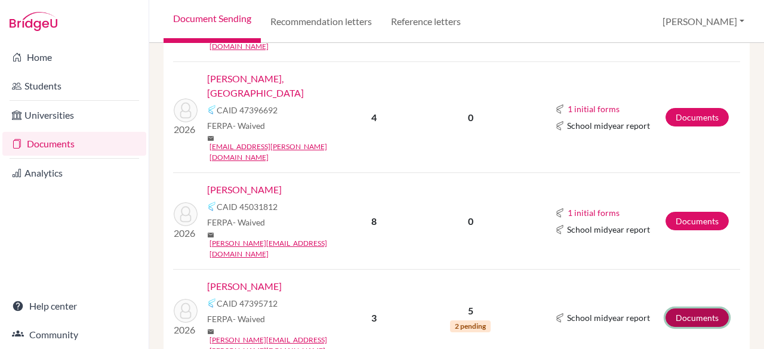
click at [700, 309] on link "Documents" at bounding box center [697, 318] width 63 height 19
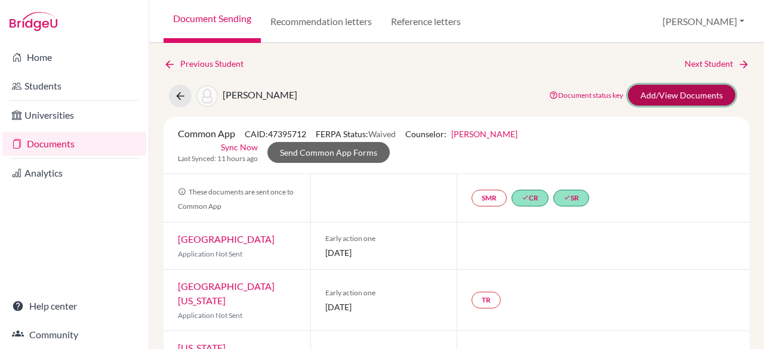
click at [658, 91] on link "Add/View Documents" at bounding box center [681, 95] width 107 height 21
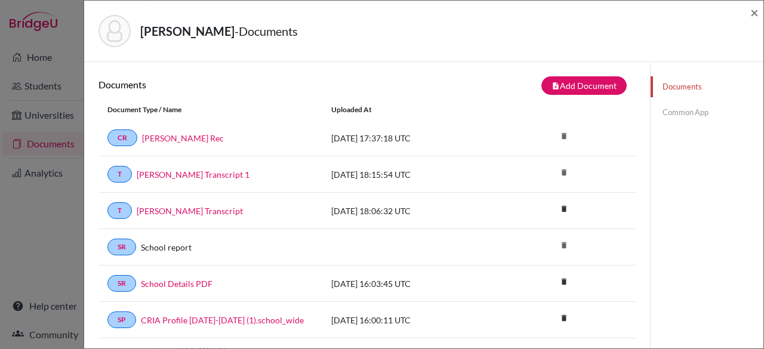
click at [680, 115] on link "Common App" at bounding box center [707, 112] width 113 height 21
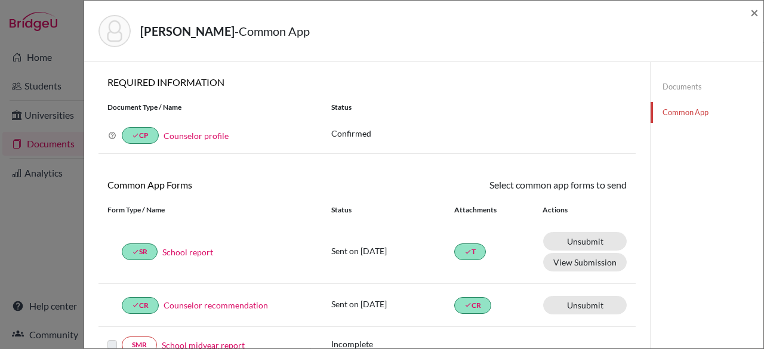
drag, startPoint x: 764, startPoint y: 131, endPoint x: 764, endPoint y: 284, distance: 152.8
click at [764, 284] on div "[PERSON_NAME] - Common App × × REQUIRED INFORMATION Document Type / Name Status…" at bounding box center [424, 174] width 681 height 349
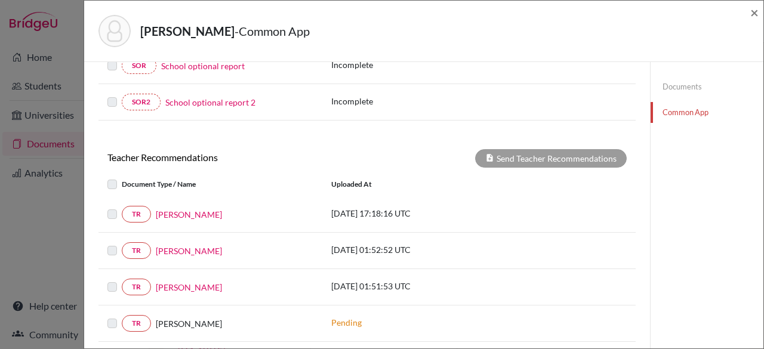
scroll to position [346, 0]
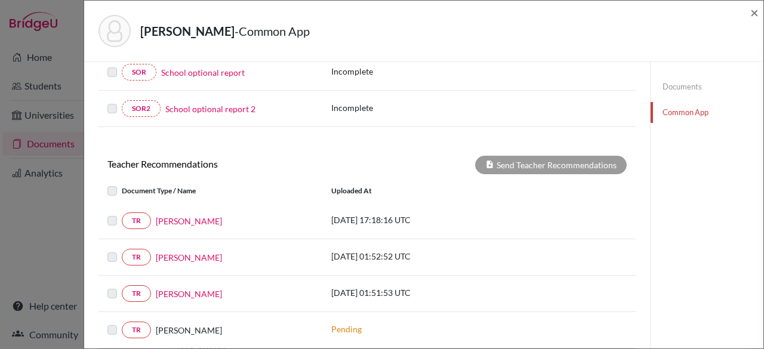
click at [122, 214] on label at bounding box center [122, 214] width 0 height 0
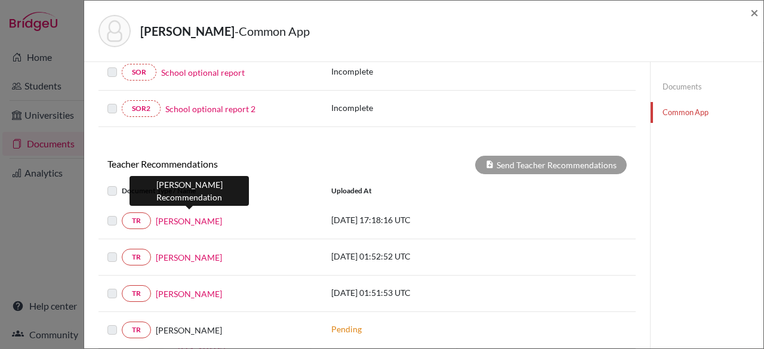
click at [181, 218] on link "Jasmine Wornstaff" at bounding box center [189, 221] width 66 height 13
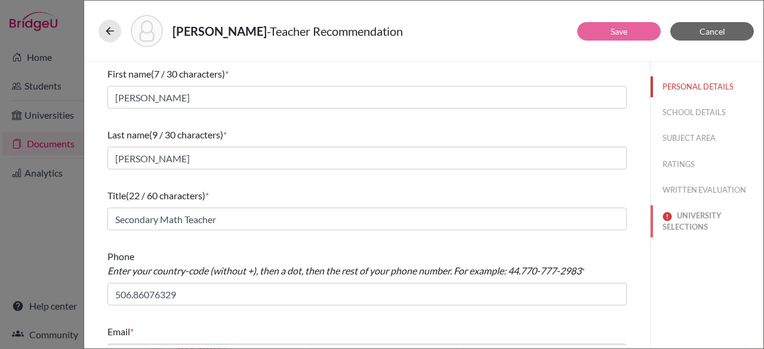
click at [715, 229] on button "UNIVERSITY SELECTIONS" at bounding box center [707, 221] width 113 height 32
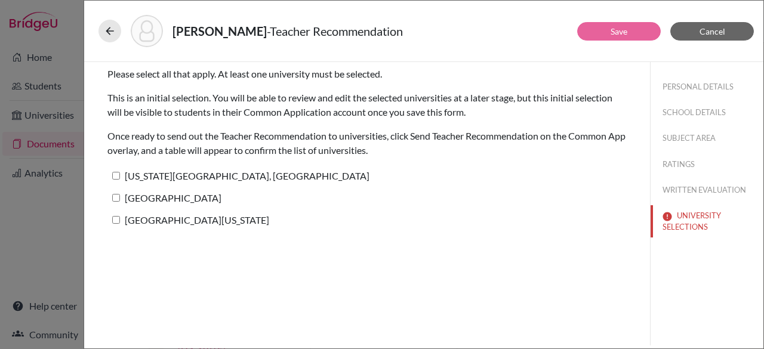
click at [115, 177] on input "Pennsylvania State University, University Park" at bounding box center [116, 176] width 8 height 8
checkbox input "true"
click at [117, 199] on input "Rochester Institute of Technology" at bounding box center [116, 198] width 8 height 8
checkbox input "true"
click at [115, 224] on label "Loyola University Maryland" at bounding box center [188, 219] width 162 height 17
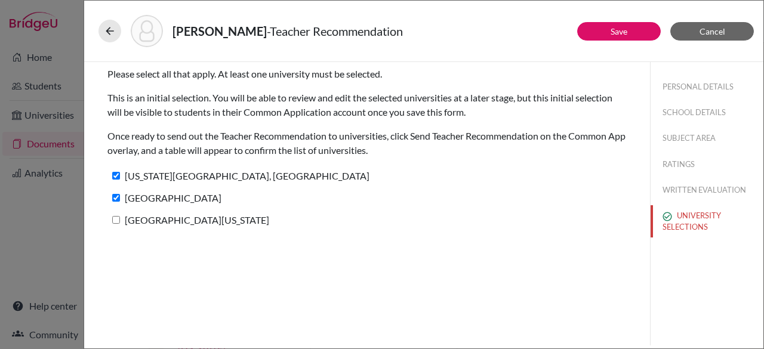
click at [115, 224] on input "Loyola University Maryland" at bounding box center [116, 220] width 8 height 8
checkbox input "true"
click at [591, 35] on button "Save" at bounding box center [619, 31] width 84 height 19
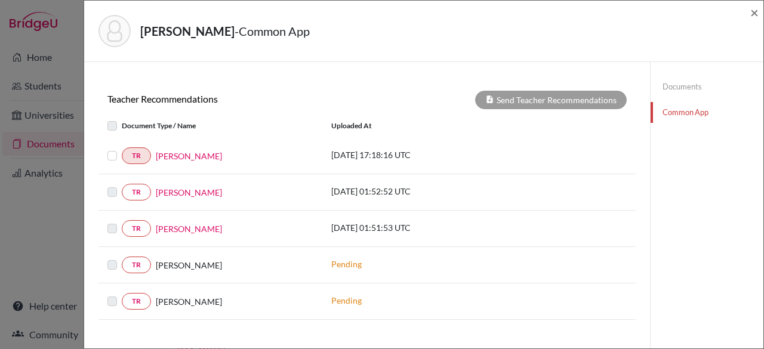
scroll to position [408, 0]
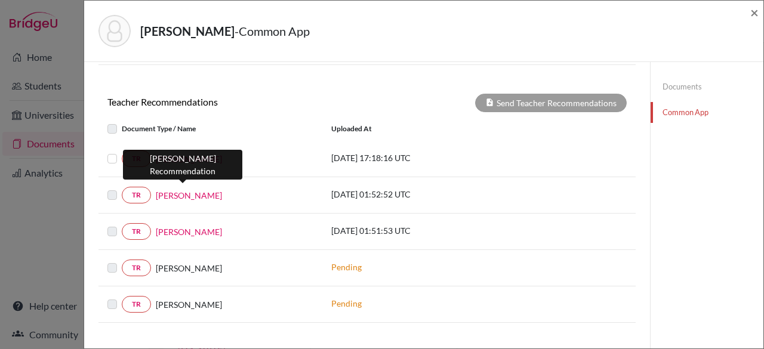
click at [176, 193] on link "Cassidy Arnold" at bounding box center [189, 195] width 66 height 13
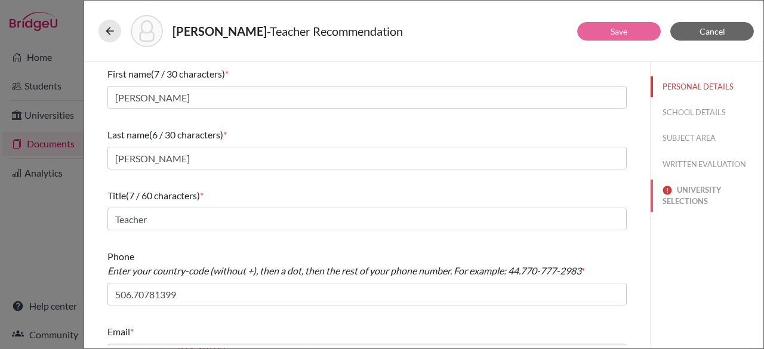
click at [695, 198] on button "UNIVERSITY SELECTIONS" at bounding box center [707, 196] width 113 height 32
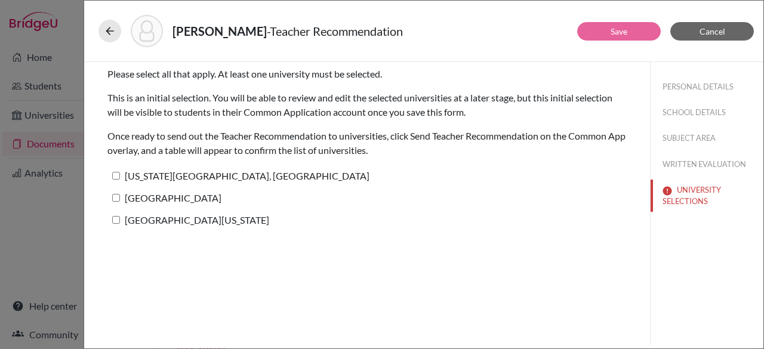
click at [115, 174] on input "Pennsylvania State University, University Park" at bounding box center [116, 176] width 8 height 8
checkbox input "true"
click at [116, 194] on input "Rochester Institute of Technology" at bounding box center [116, 198] width 8 height 8
checkbox input "true"
click at [115, 220] on input "Loyola University Maryland" at bounding box center [116, 220] width 8 height 8
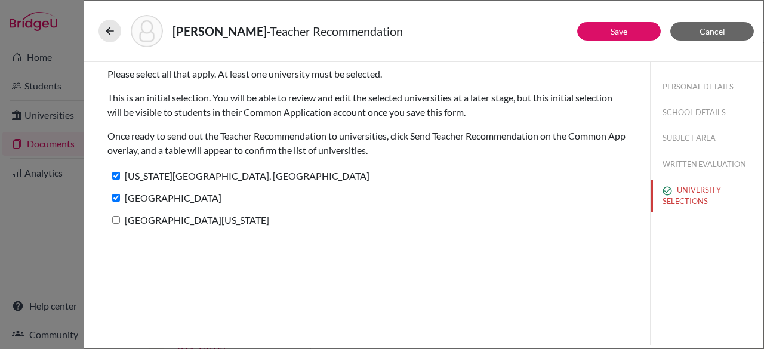
checkbox input "true"
click at [591, 30] on button "Save" at bounding box center [619, 31] width 84 height 19
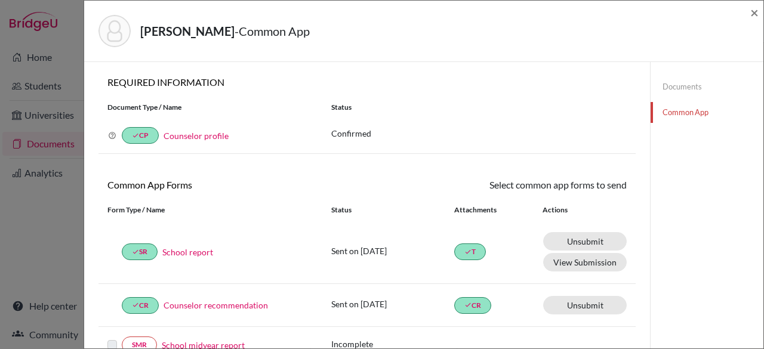
scroll to position [364, 0]
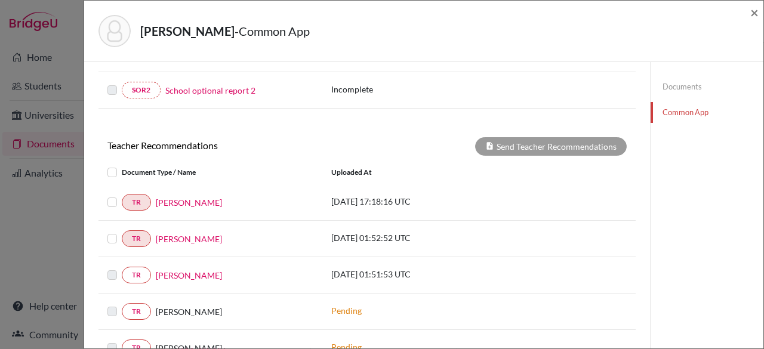
click at [102, 200] on div "TR Jasmine Wornstaff" at bounding box center [210, 202] width 224 height 17
click at [122, 195] on label at bounding box center [122, 195] width 0 height 0
click at [0, 0] on input "checkbox" at bounding box center [0, 0] width 0 height 0
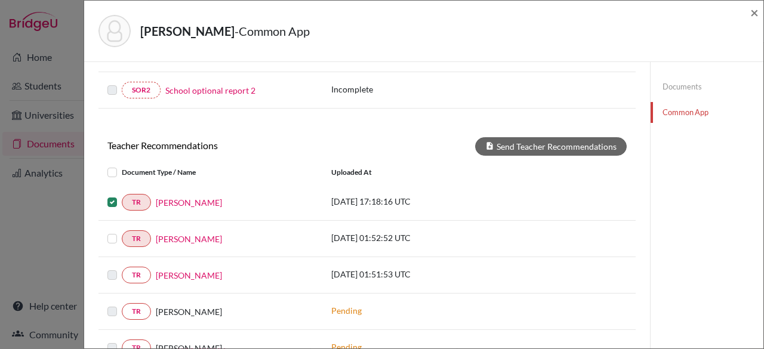
click at [122, 232] on label at bounding box center [122, 232] width 0 height 0
click at [0, 0] on input "checkbox" at bounding box center [0, 0] width 0 height 0
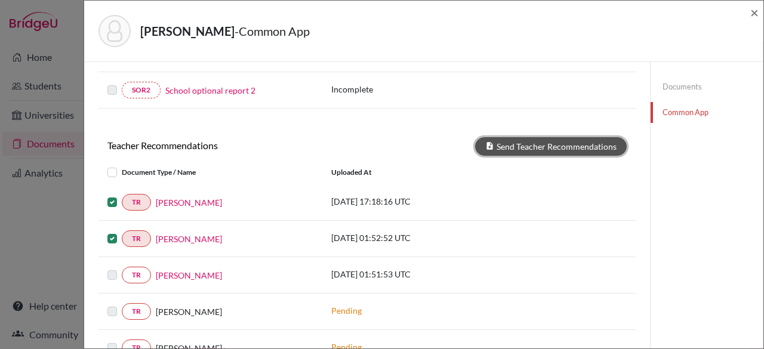
click at [596, 143] on button "Send Teacher Recommendations" at bounding box center [551, 146] width 152 height 19
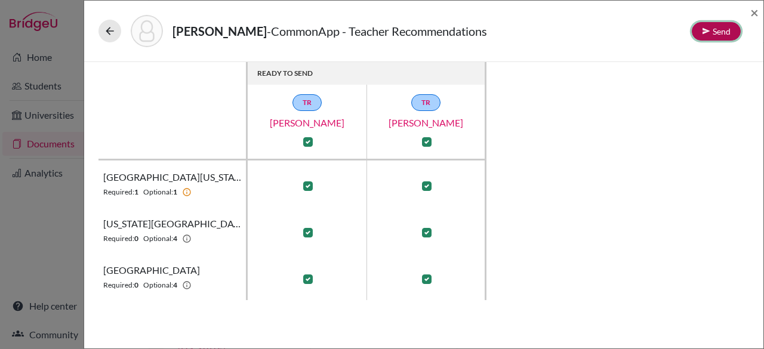
click at [722, 27] on button "Send" at bounding box center [716, 31] width 49 height 19
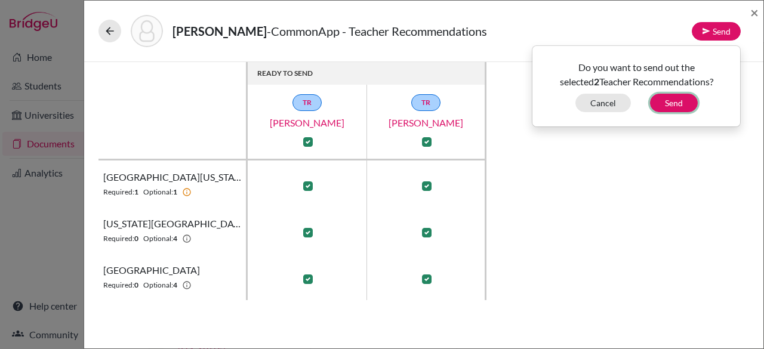
click at [684, 99] on button "Send" at bounding box center [674, 103] width 48 height 19
checkbox input "false"
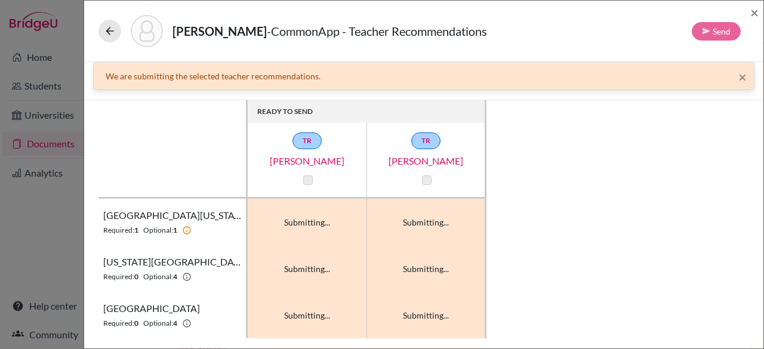
checkbox input "true"
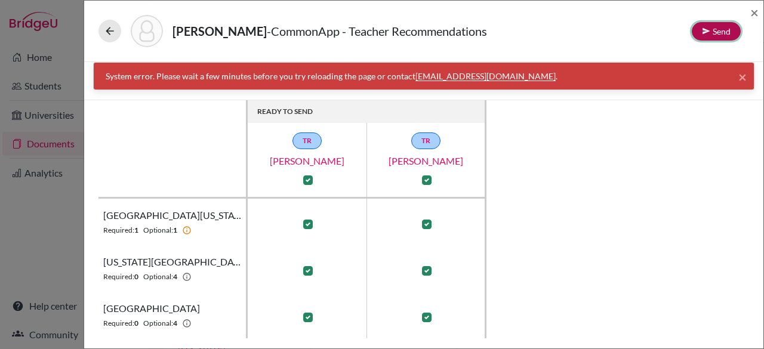
click at [726, 34] on button "Send" at bounding box center [716, 31] width 49 height 19
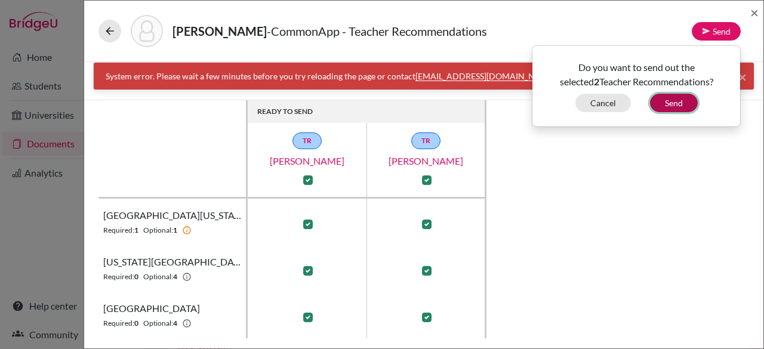
click at [679, 101] on button "Send" at bounding box center [674, 103] width 48 height 19
checkbox input "false"
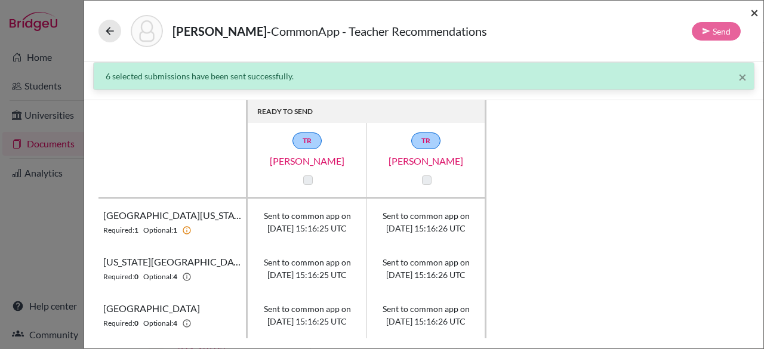
click at [756, 11] on span "×" at bounding box center [754, 12] width 8 height 17
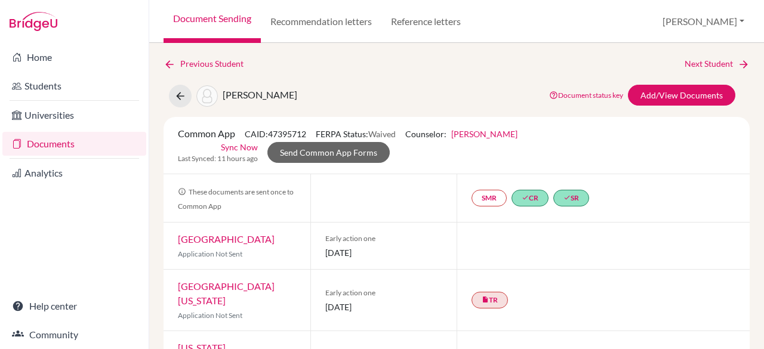
click at [68, 143] on link "Documents" at bounding box center [74, 144] width 144 height 24
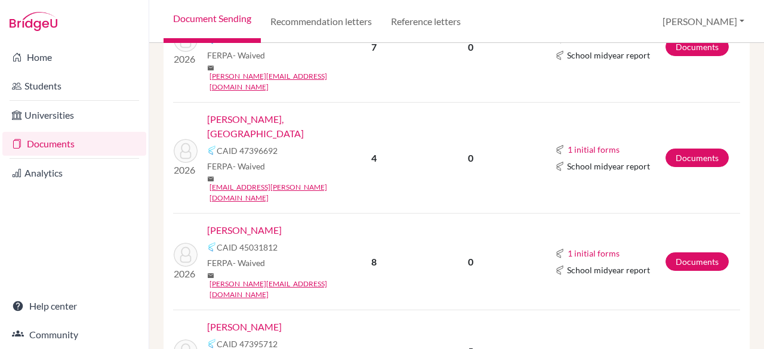
scroll to position [766, 0]
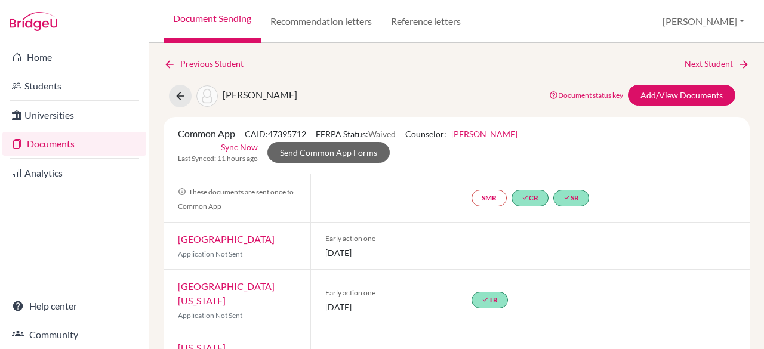
click at [107, 148] on link "Documents" at bounding box center [74, 144] width 144 height 24
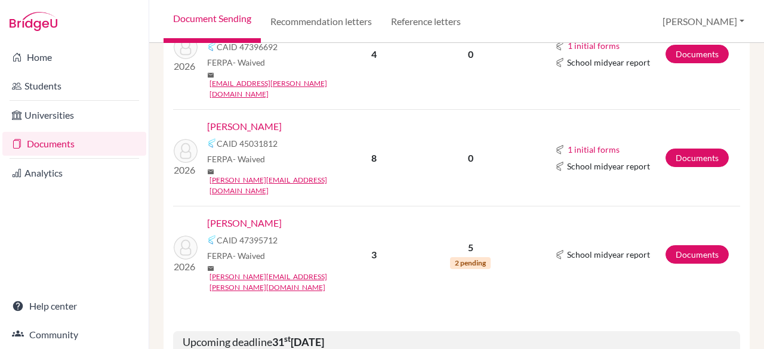
scroll to position [882, 0]
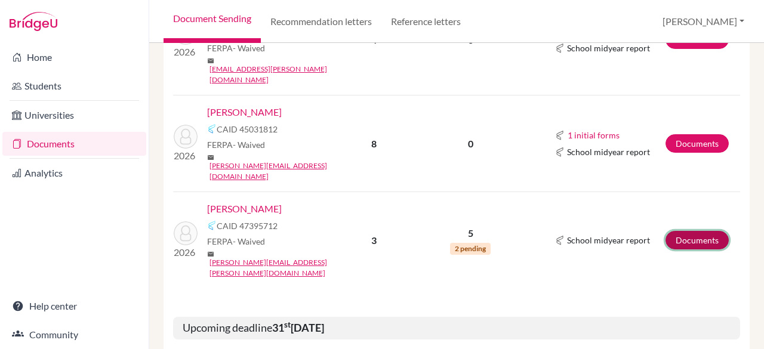
click at [678, 231] on link "Documents" at bounding box center [697, 240] width 63 height 19
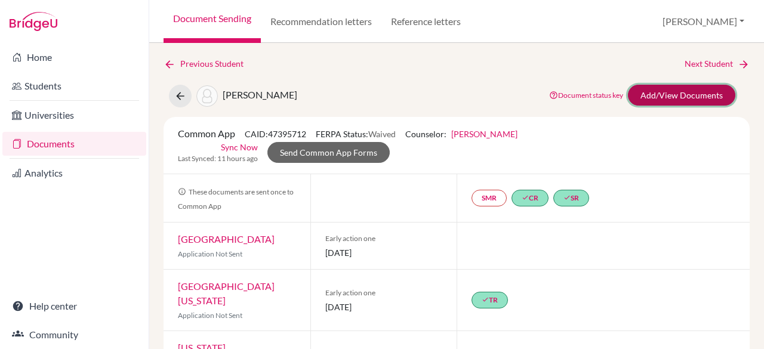
click at [695, 95] on link "Add/View Documents" at bounding box center [681, 95] width 107 height 21
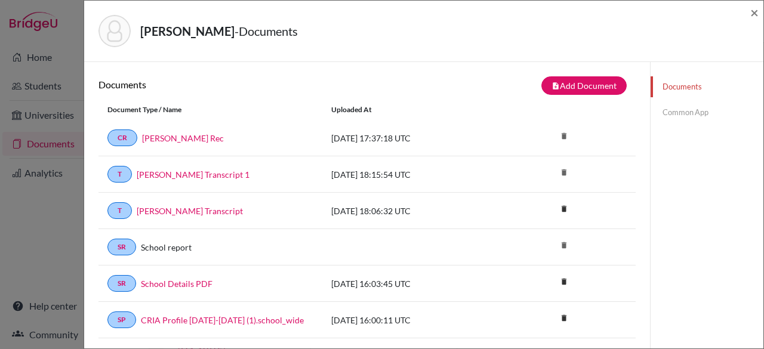
scroll to position [282, 0]
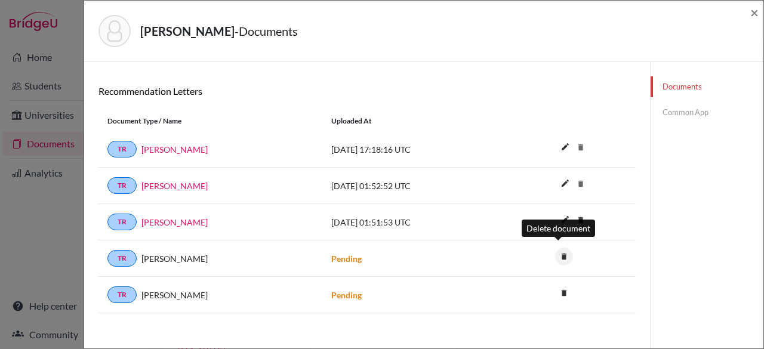
click at [561, 251] on icon "delete" at bounding box center [564, 257] width 18 height 18
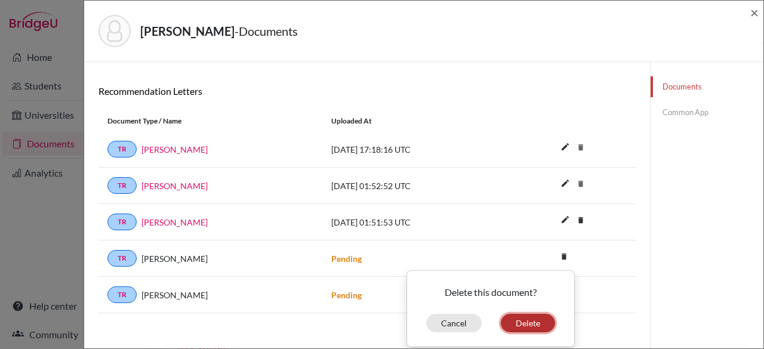
click at [517, 314] on button "Delete" at bounding box center [528, 323] width 54 height 19
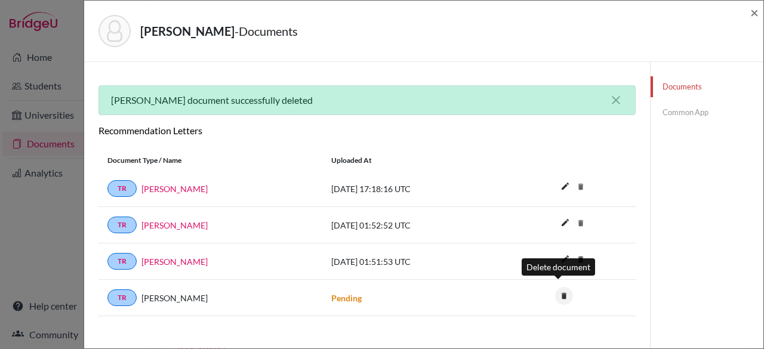
click at [559, 292] on icon "delete" at bounding box center [564, 296] width 18 height 18
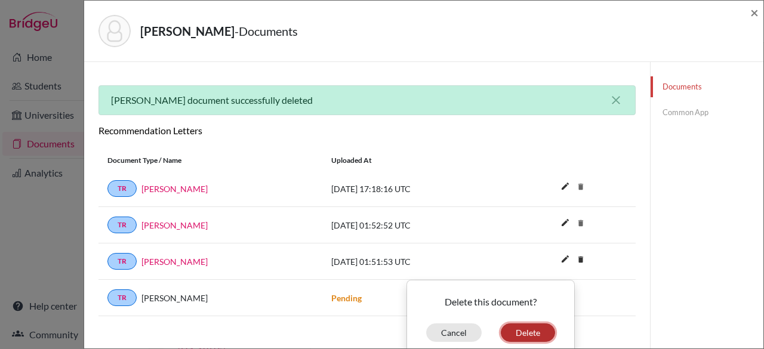
click at [521, 325] on button "Delete" at bounding box center [528, 333] width 54 height 19
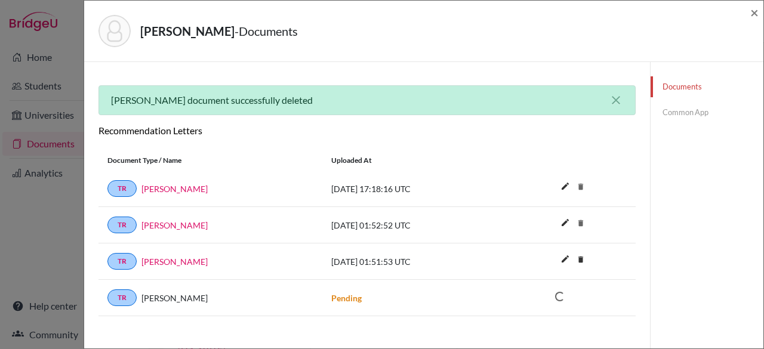
scroll to position [250, 0]
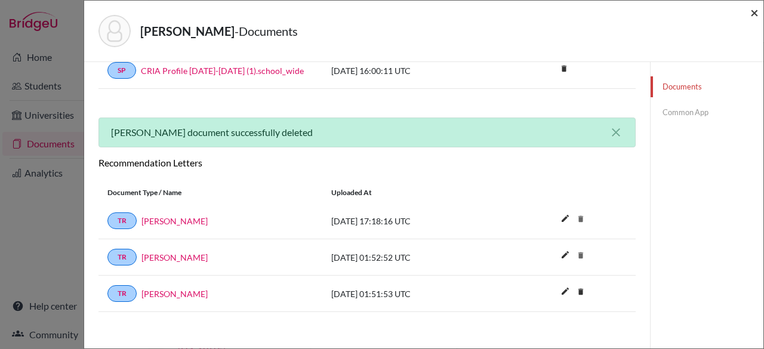
click at [755, 15] on span "×" at bounding box center [754, 12] width 8 height 17
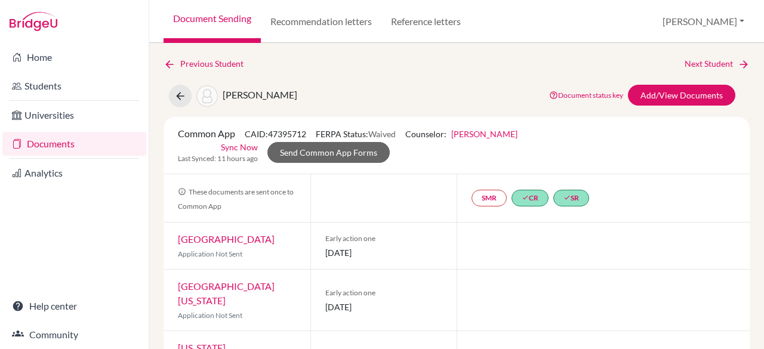
click at [43, 144] on link "Documents" at bounding box center [74, 144] width 144 height 24
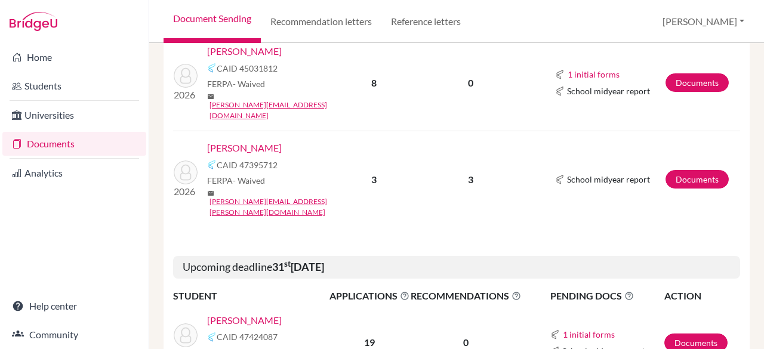
scroll to position [958, 0]
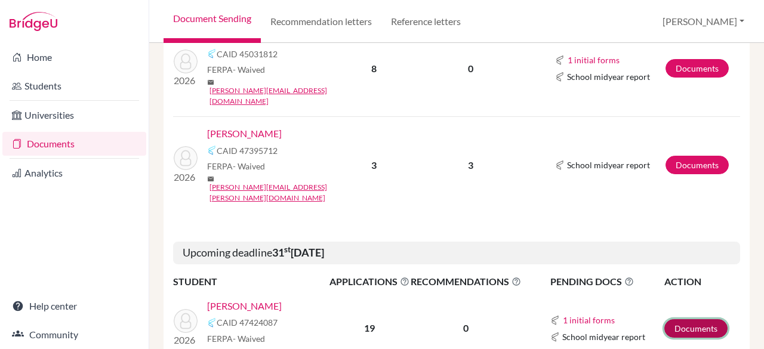
click at [686, 319] on link "Documents" at bounding box center [695, 328] width 63 height 19
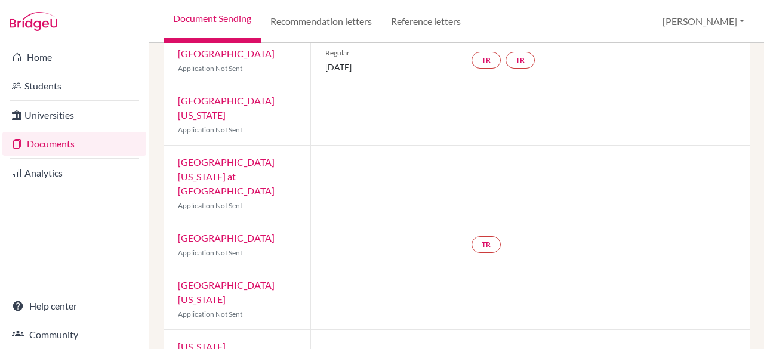
scroll to position [879, 0]
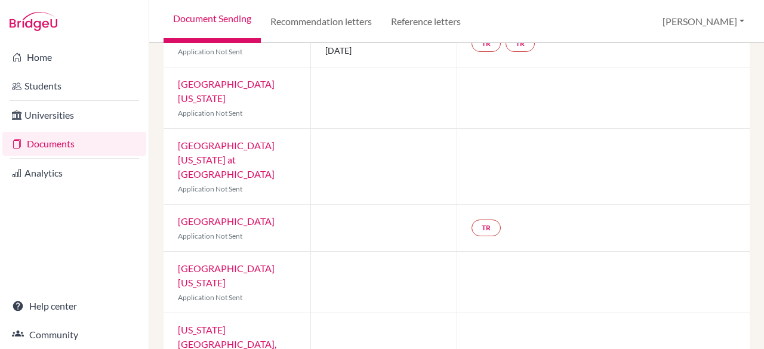
click at [69, 146] on link "Documents" at bounding box center [74, 144] width 144 height 24
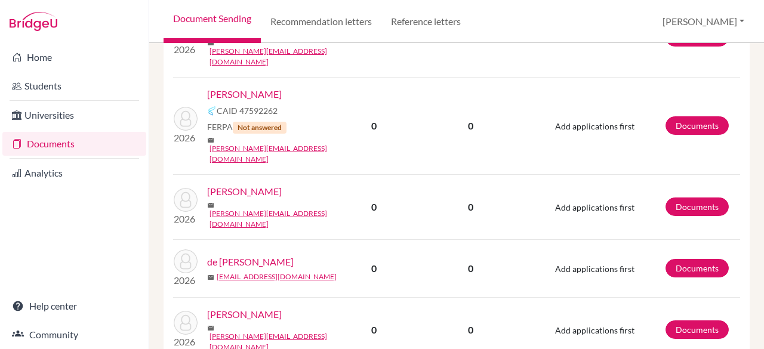
scroll to position [1762, 0]
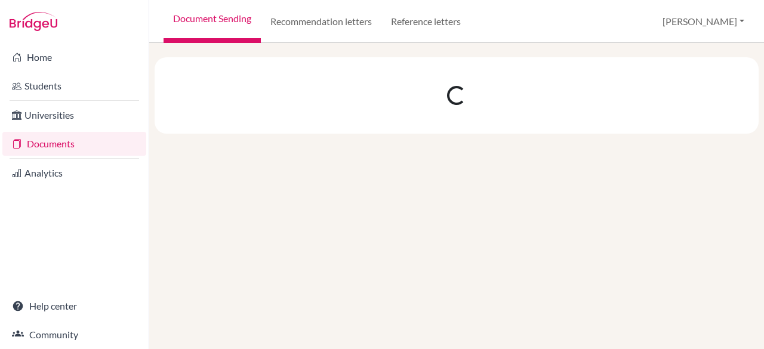
scroll to position [0, 0]
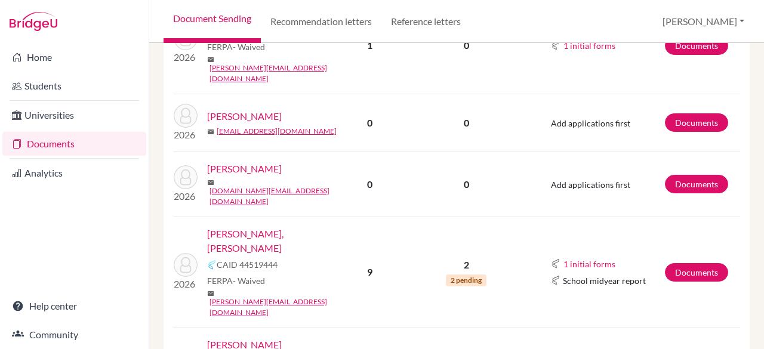
scroll to position [470, 0]
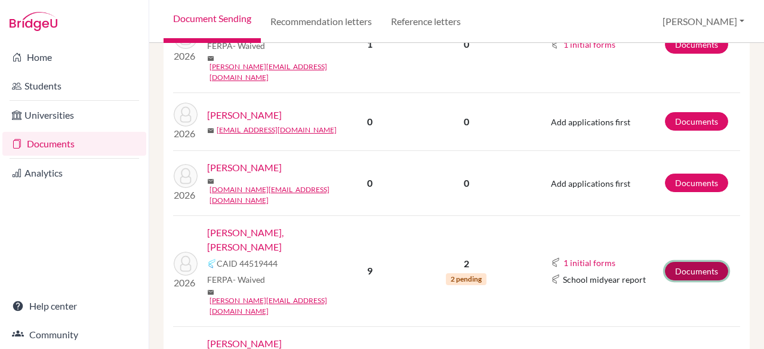
click at [670, 262] on link "Documents" at bounding box center [696, 271] width 63 height 19
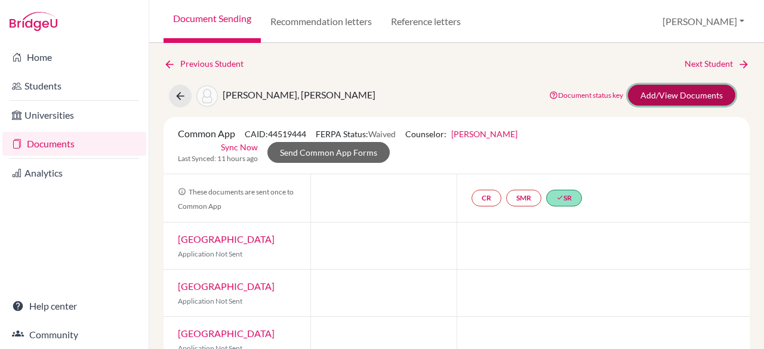
click at [673, 95] on link "Add/View Documents" at bounding box center [681, 95] width 107 height 21
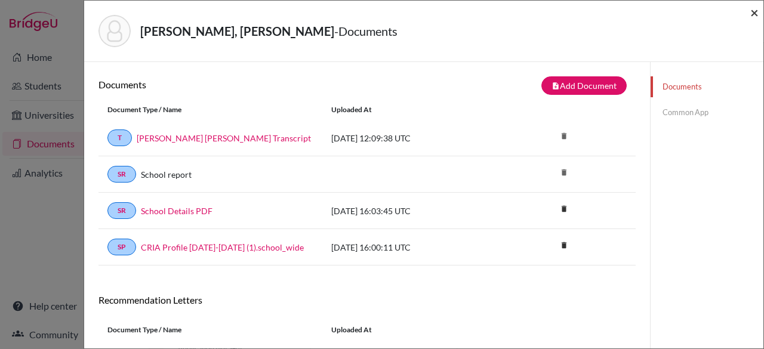
click at [753, 13] on span "×" at bounding box center [754, 12] width 8 height 17
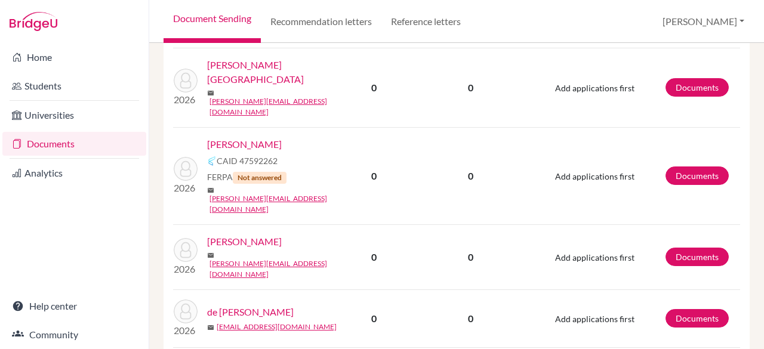
scroll to position [1762, 0]
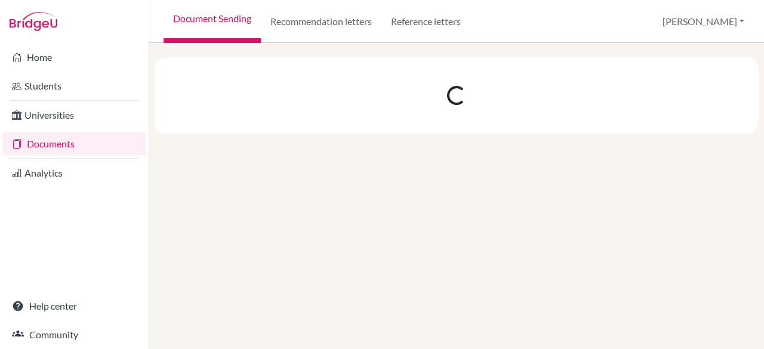
scroll to position [0, 0]
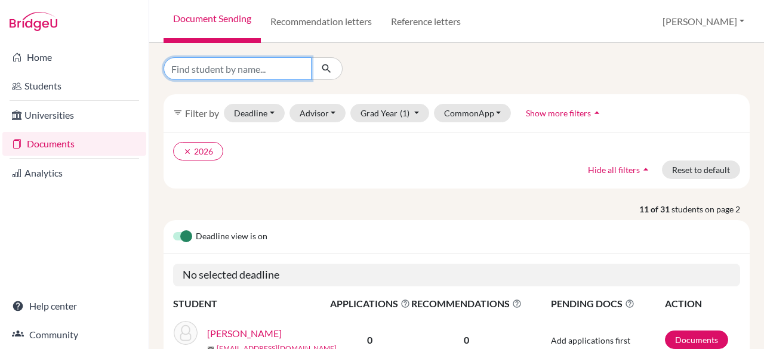
click at [205, 70] on input "Find student by name..." at bounding box center [238, 68] width 148 height 23
type input "[PERSON_NAME]"
click button "submit" at bounding box center [327, 68] width 32 height 23
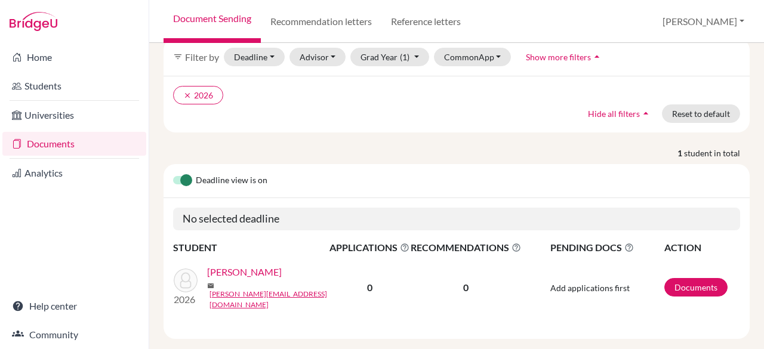
scroll to position [65, 0]
click at [52, 142] on link "Documents" at bounding box center [74, 144] width 144 height 24
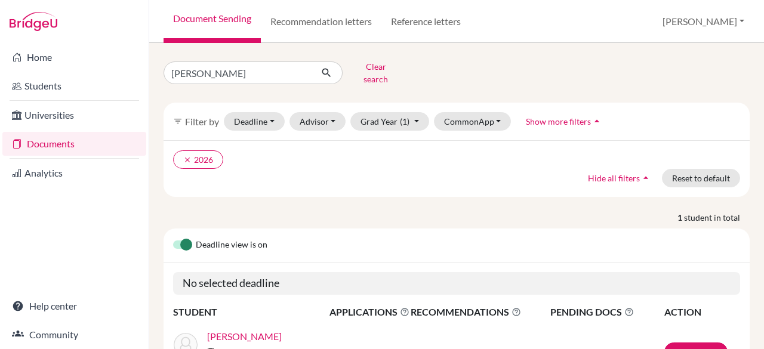
click at [79, 144] on link "Documents" at bounding box center [74, 144] width 144 height 24
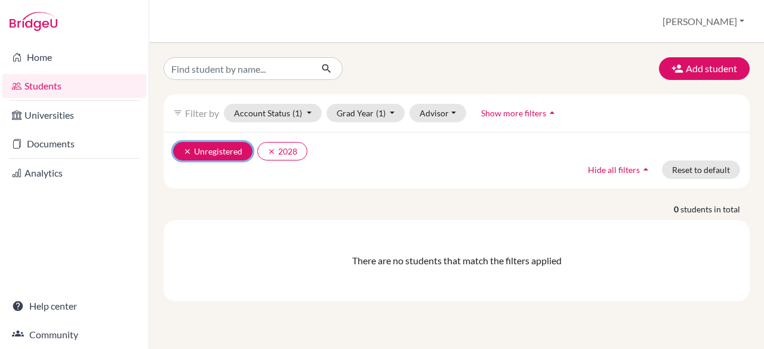
click at [183, 149] on button "clear Unregistered" at bounding box center [212, 151] width 79 height 19
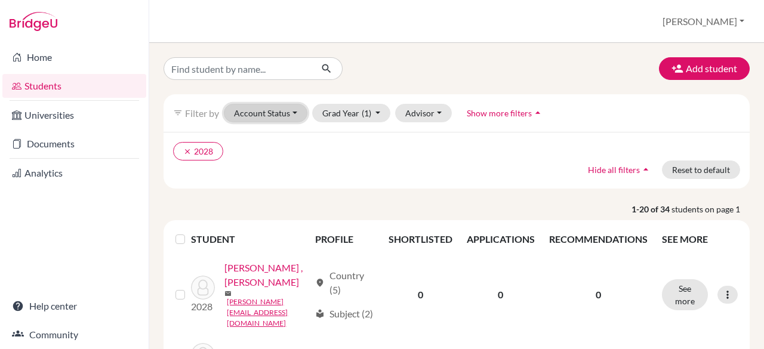
click at [290, 115] on button "Account Status" at bounding box center [266, 113] width 84 height 19
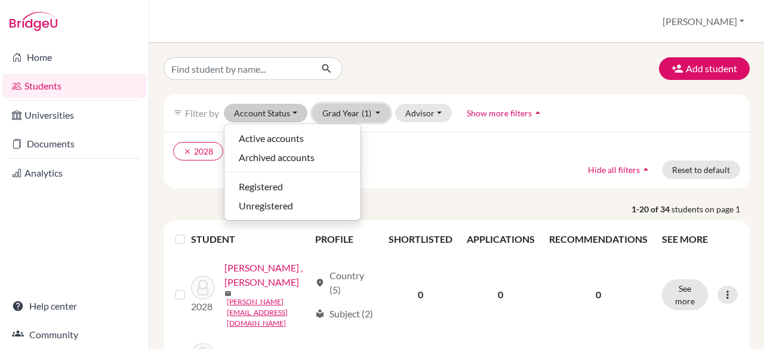
click at [352, 107] on button "Grad Year (1)" at bounding box center [351, 113] width 79 height 19
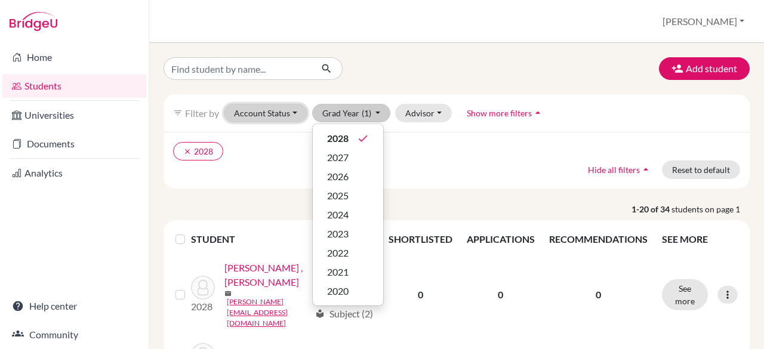
click at [291, 109] on button "Account Status" at bounding box center [266, 113] width 84 height 19
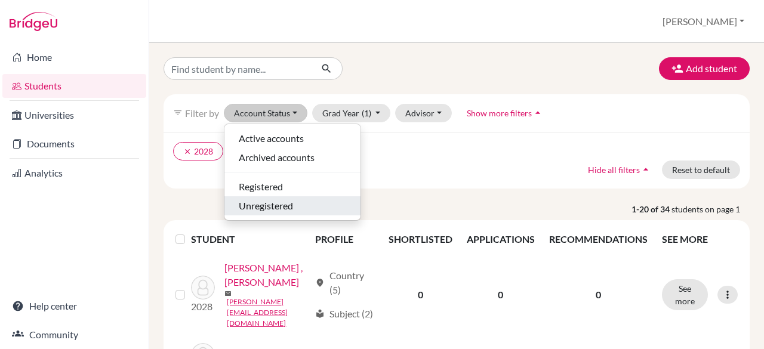
click at [290, 208] on span "Unregistered" at bounding box center [266, 206] width 54 height 14
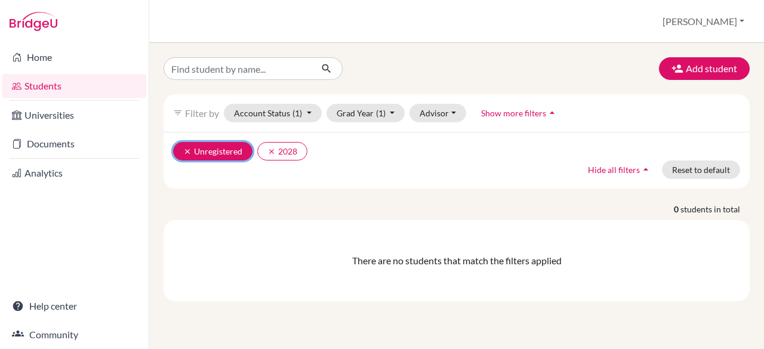
click at [186, 152] on icon "clear" at bounding box center [187, 151] width 8 height 8
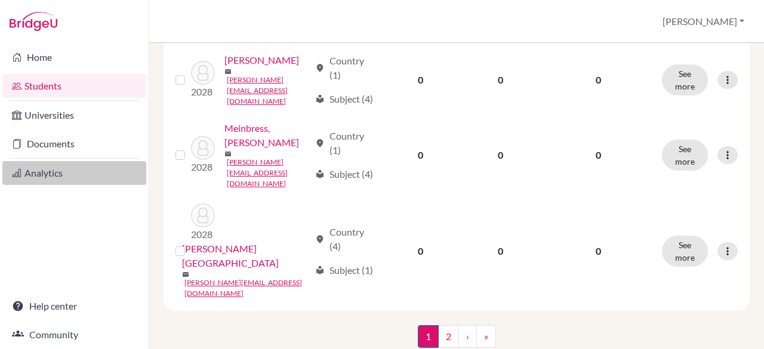
scroll to position [1560, 0]
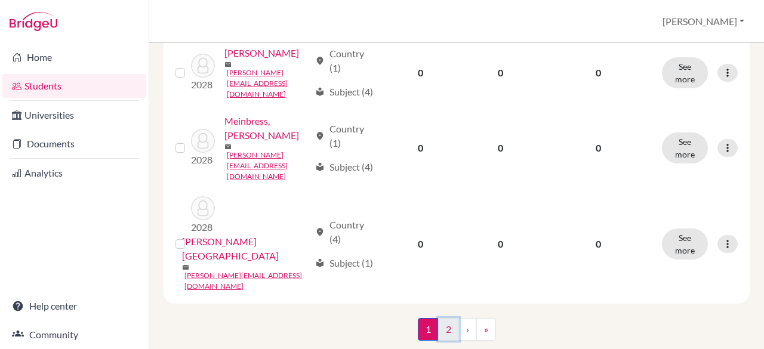
click at [443, 318] on link "2" at bounding box center [448, 329] width 21 height 23
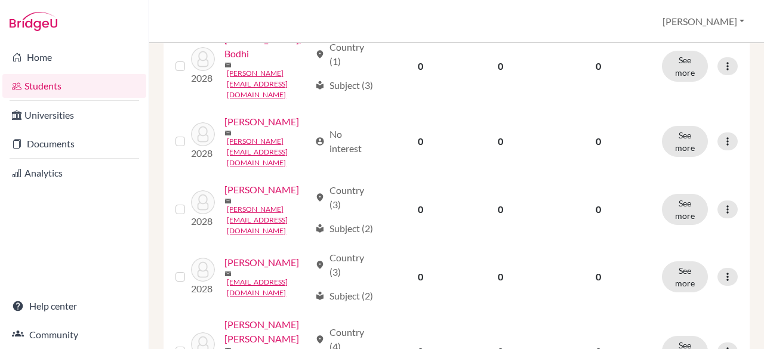
scroll to position [1043, 0]
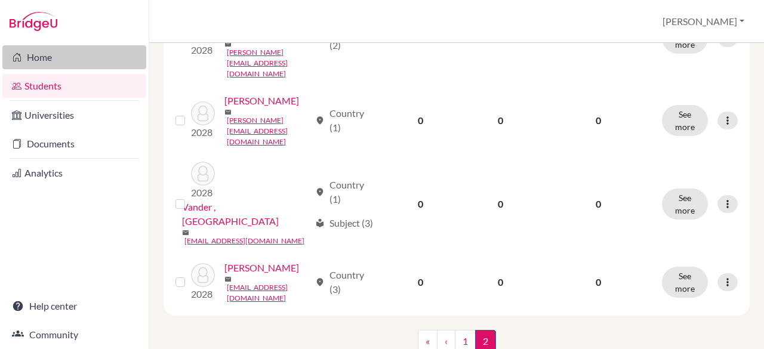
click at [47, 53] on link "Home" at bounding box center [74, 57] width 144 height 24
